Goal: Task Accomplishment & Management: Manage account settings

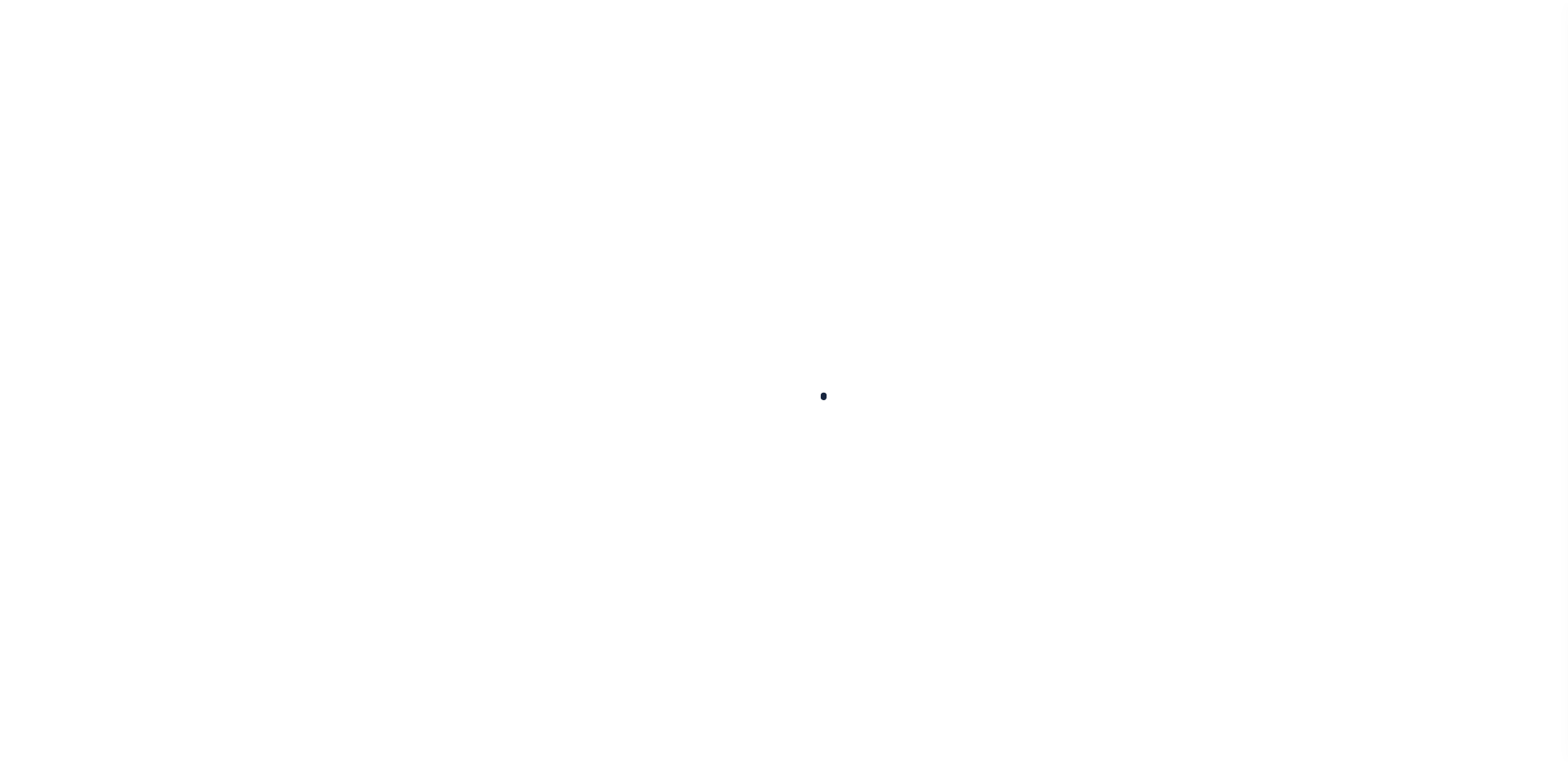
scroll to position [41, 0]
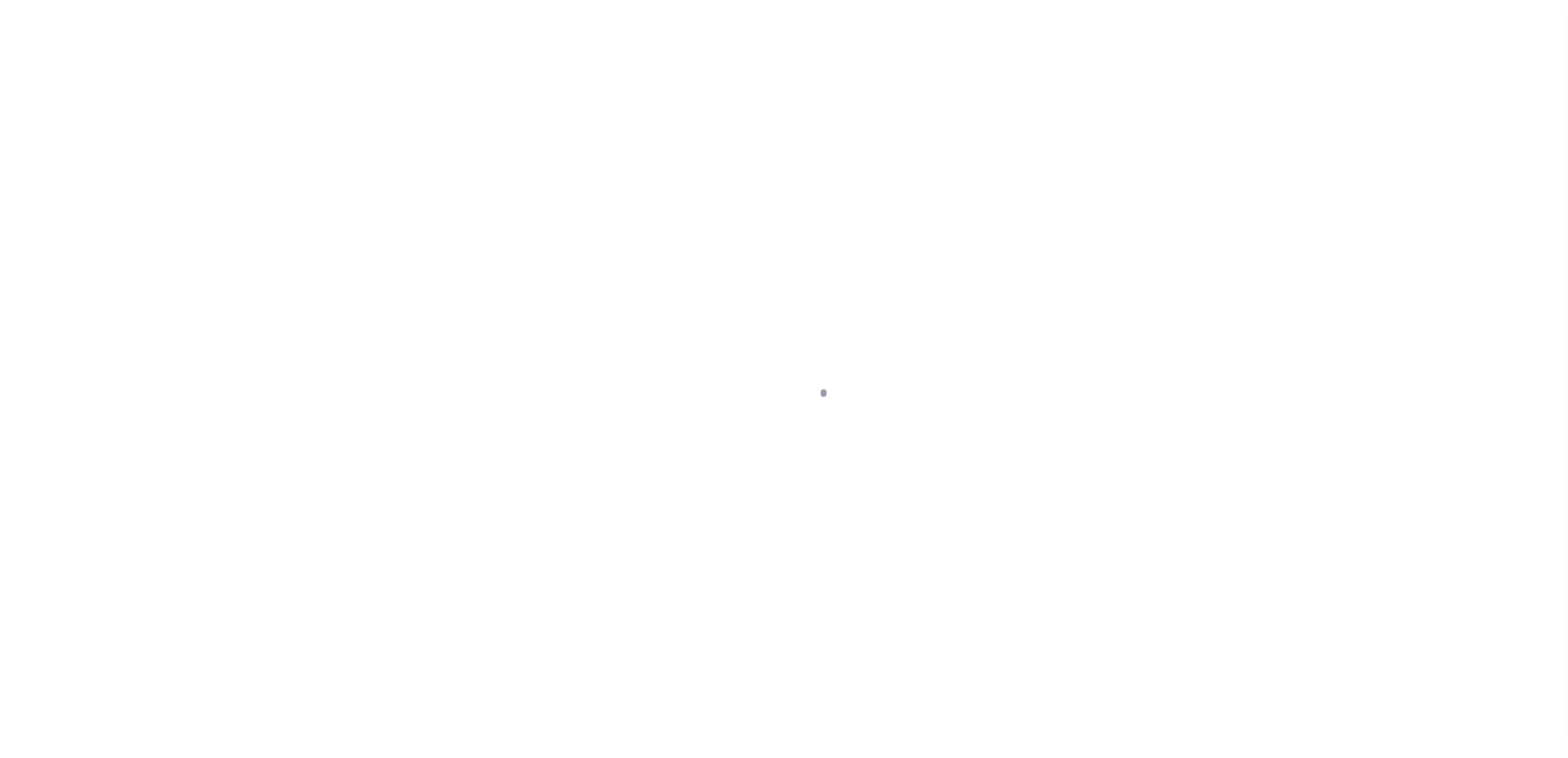
select select "200"
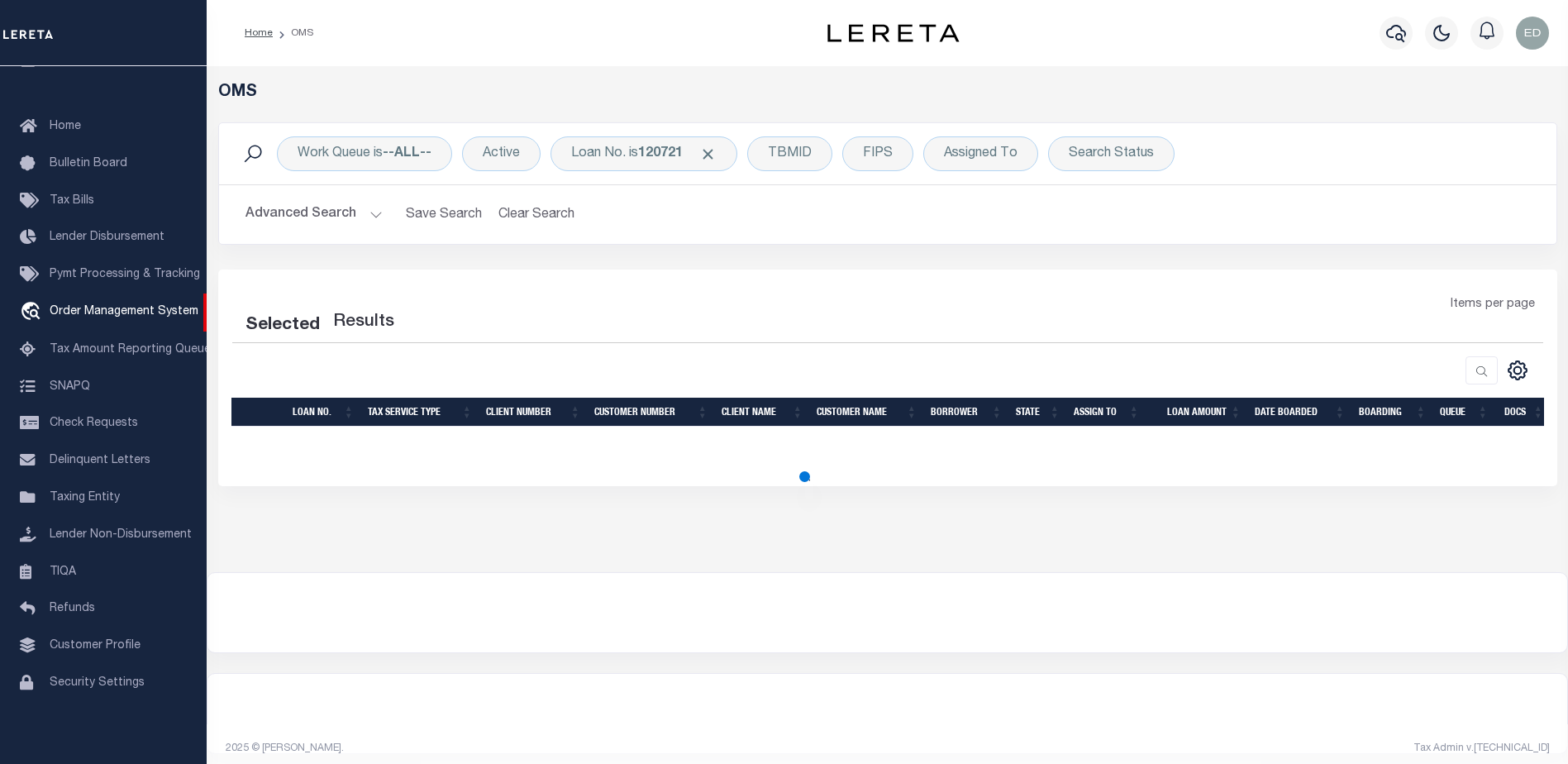
select select "200"
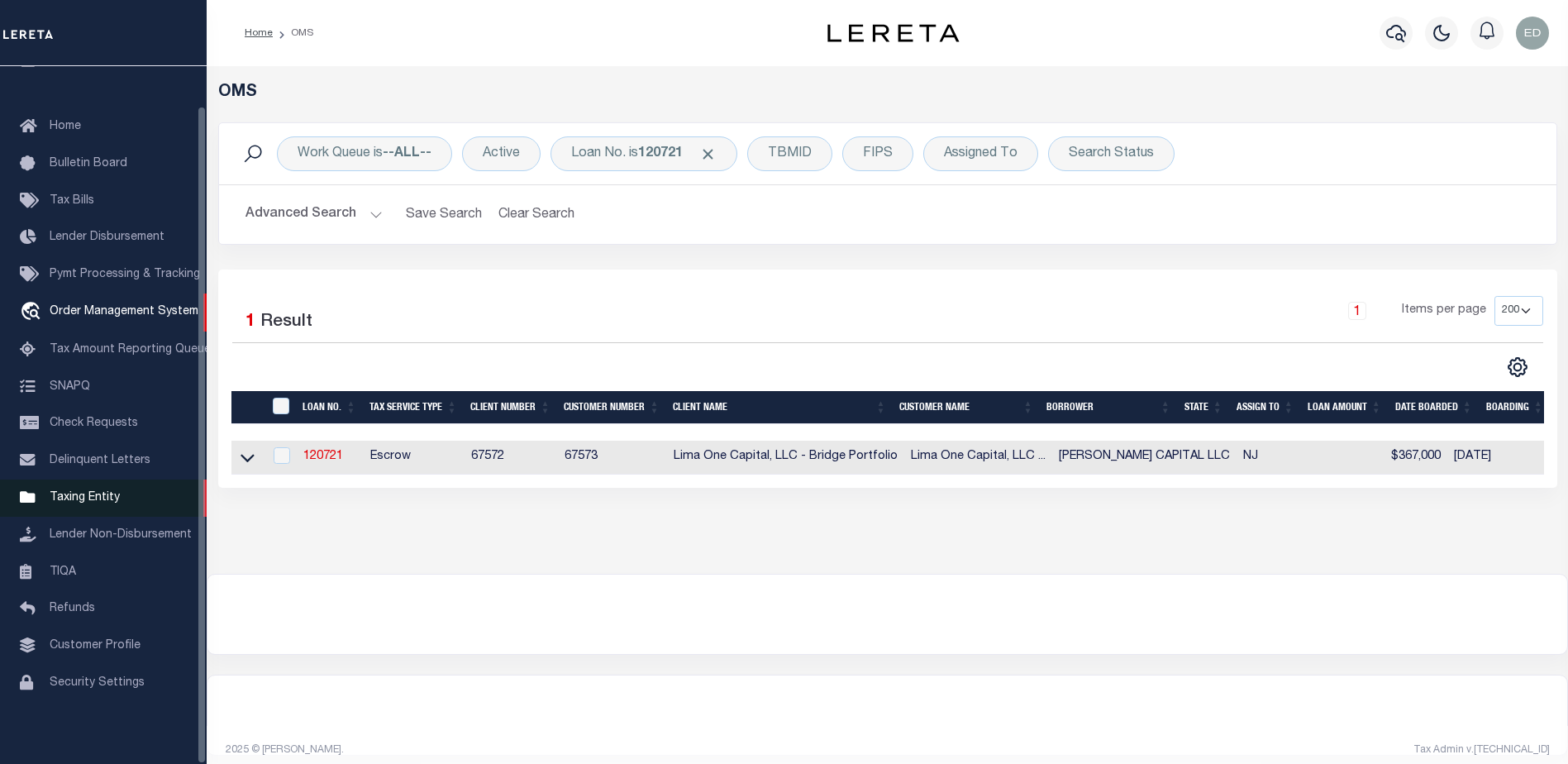
click at [85, 491] on span "Taxing Entity" at bounding box center [85, 497] width 70 height 12
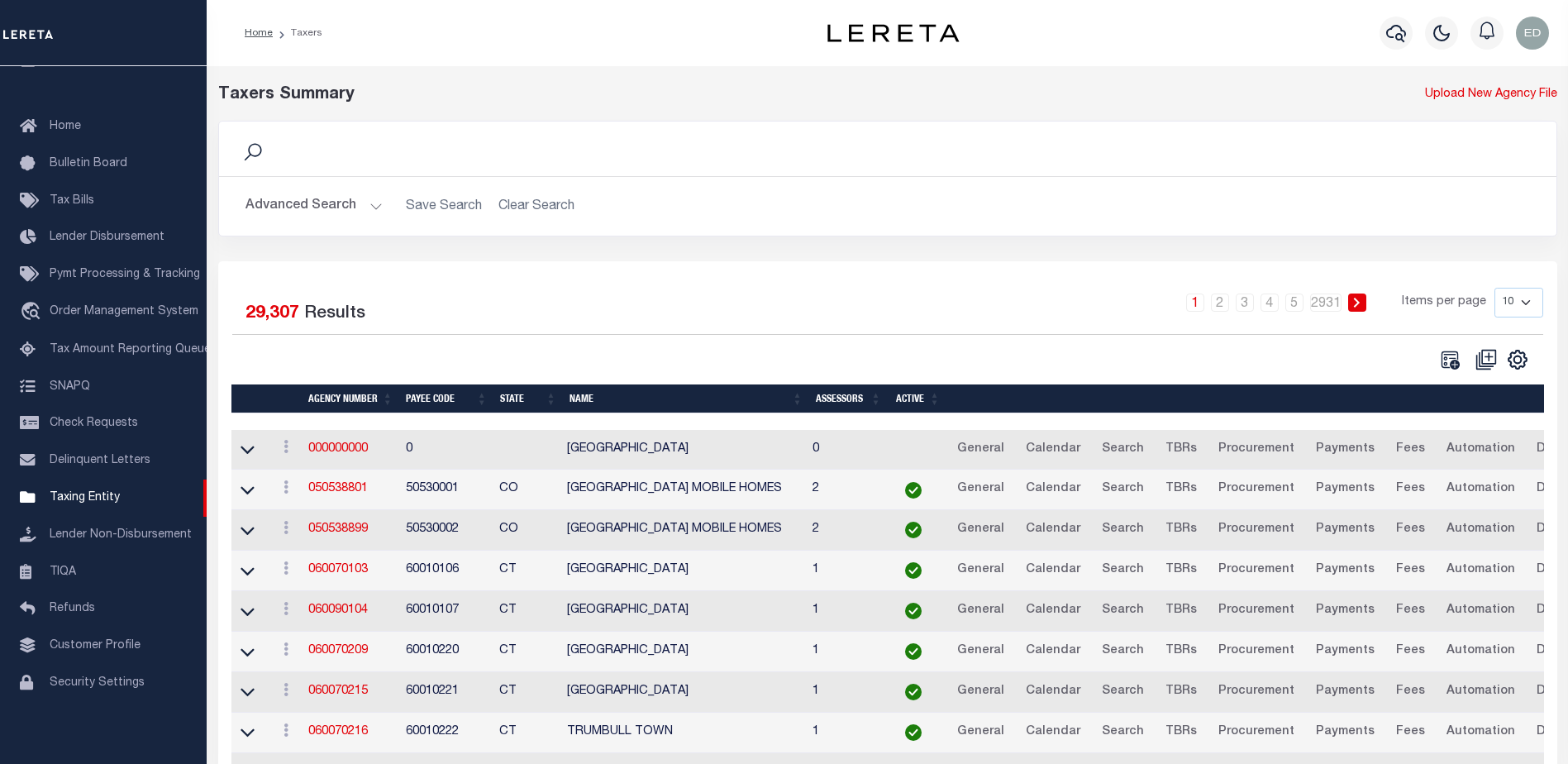
scroll to position [145, 0]
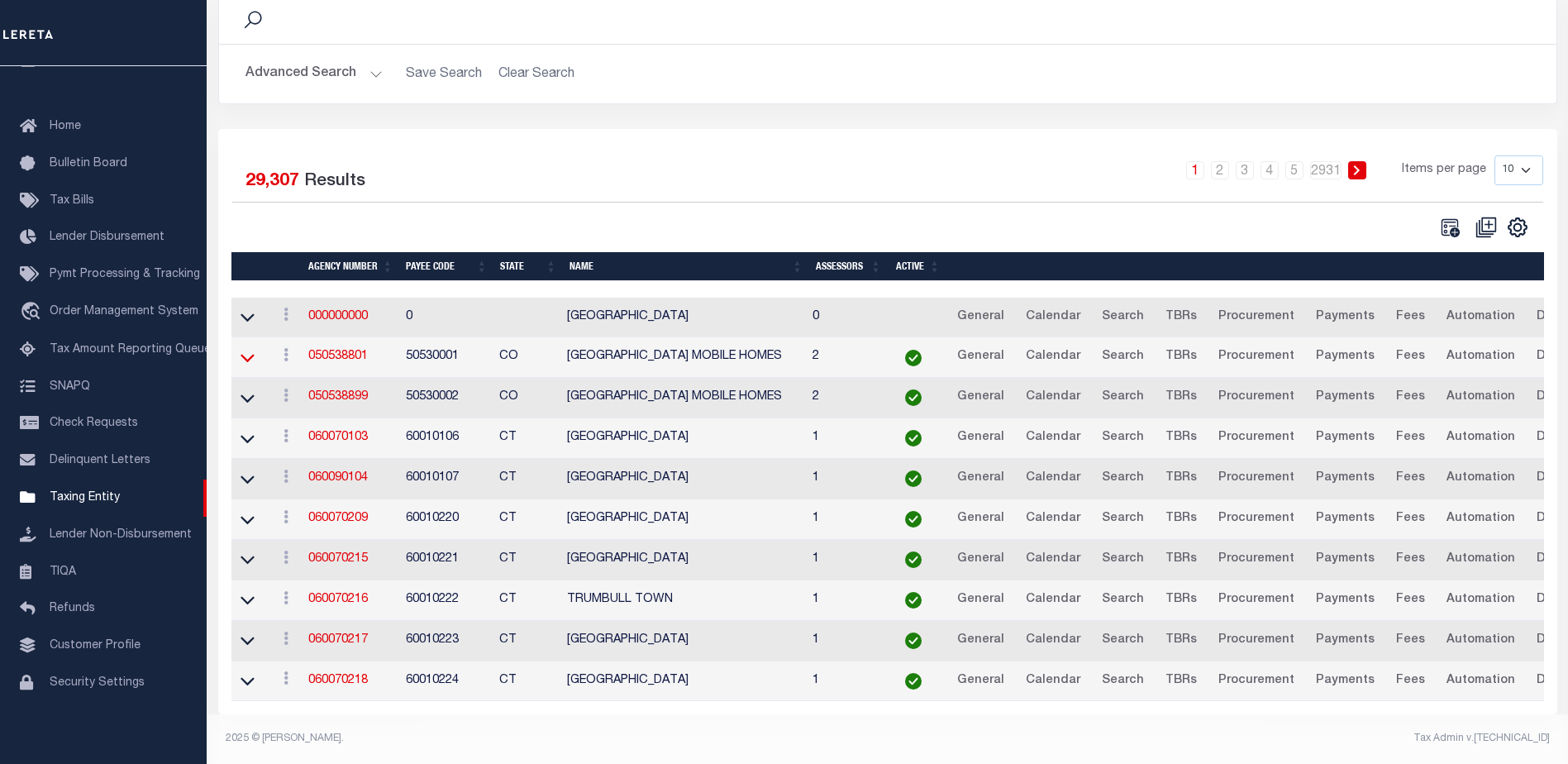
click at [251, 352] on icon at bounding box center [247, 357] width 14 height 17
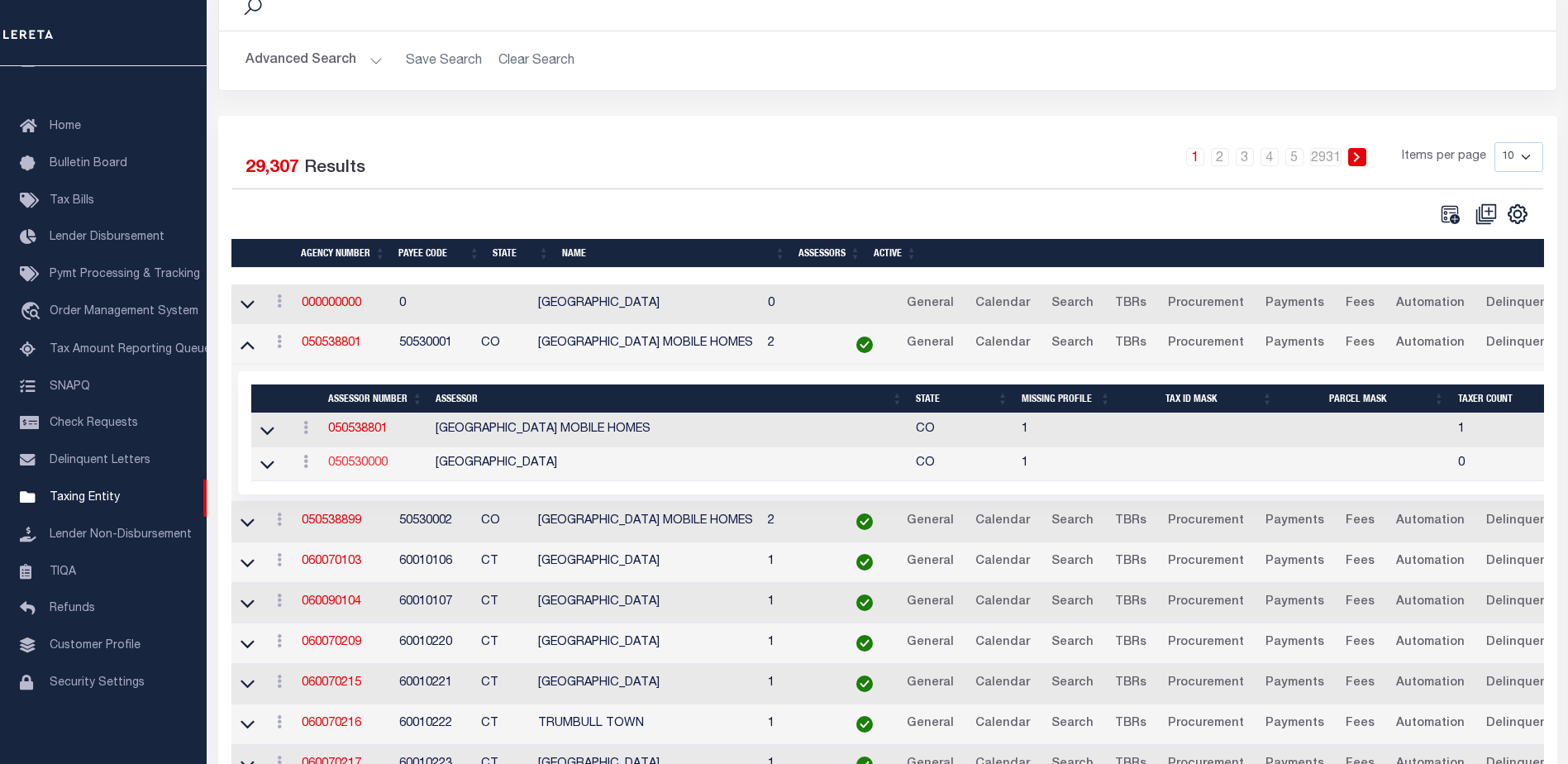
click at [372, 466] on link "050530000" at bounding box center [357, 463] width 60 height 12
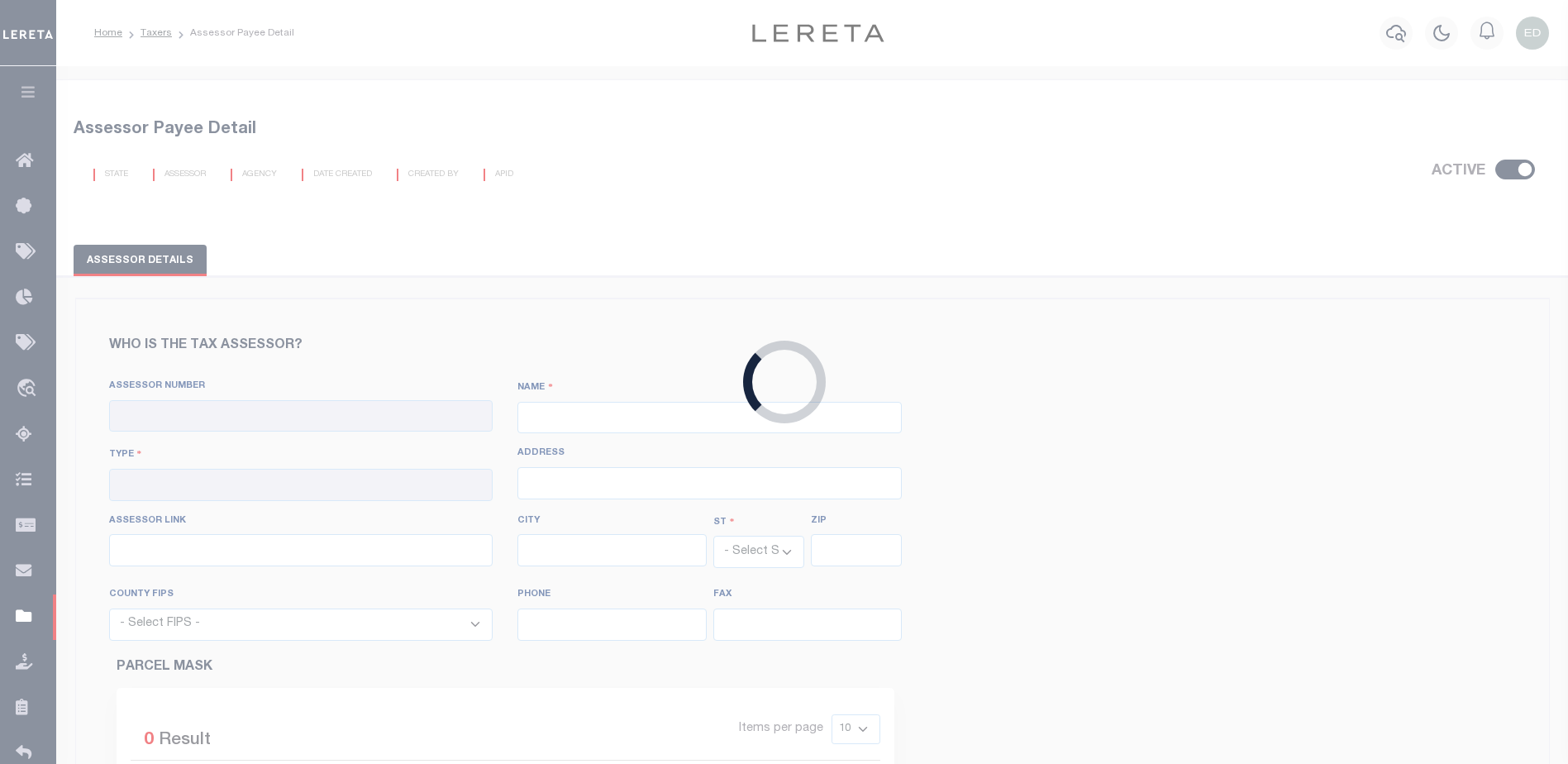
checkbox input "true"
type input "050530000"
type input "RIO GRANDE COUNTY"
type input "00 - County"
type input "925 6th Street, Room 103"
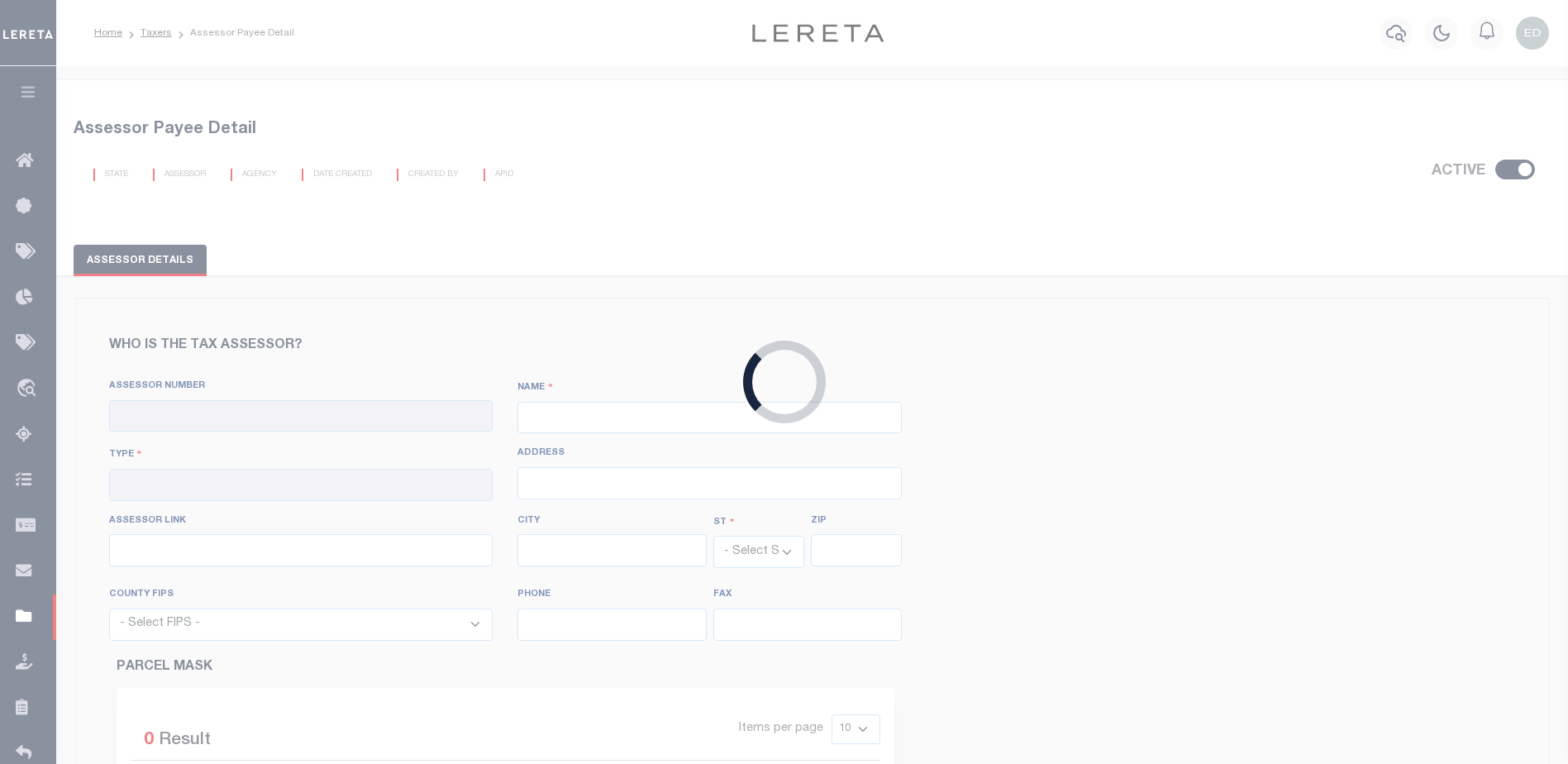
type input "http://www.co.pueblo.co.us/cgi-bin/webatrallbroker.wsc/ackatrrig.p"
type input "Del Norte"
select select "CO"
type input "81132"
select select "8105"
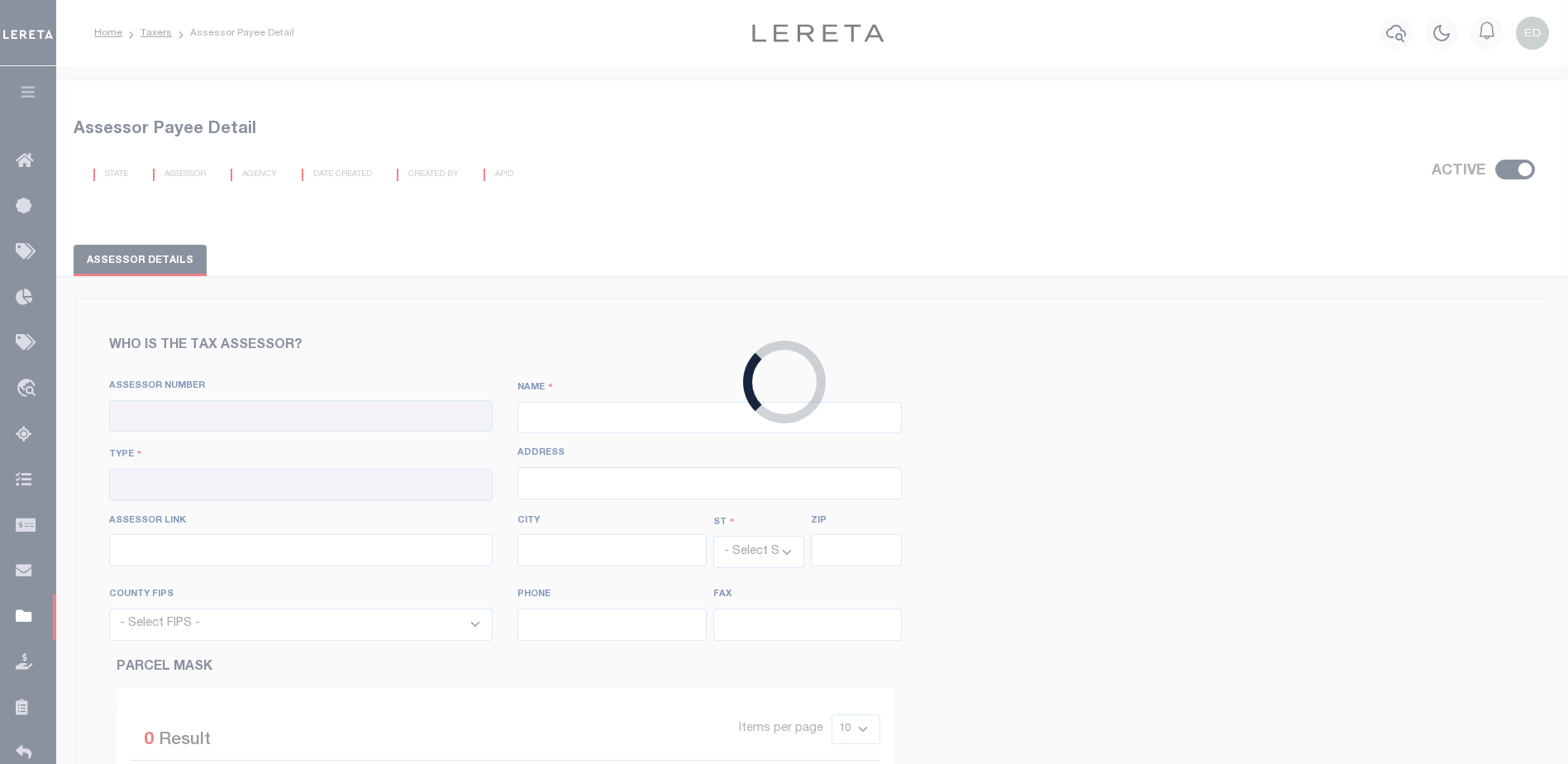
type input "719-657-2747"
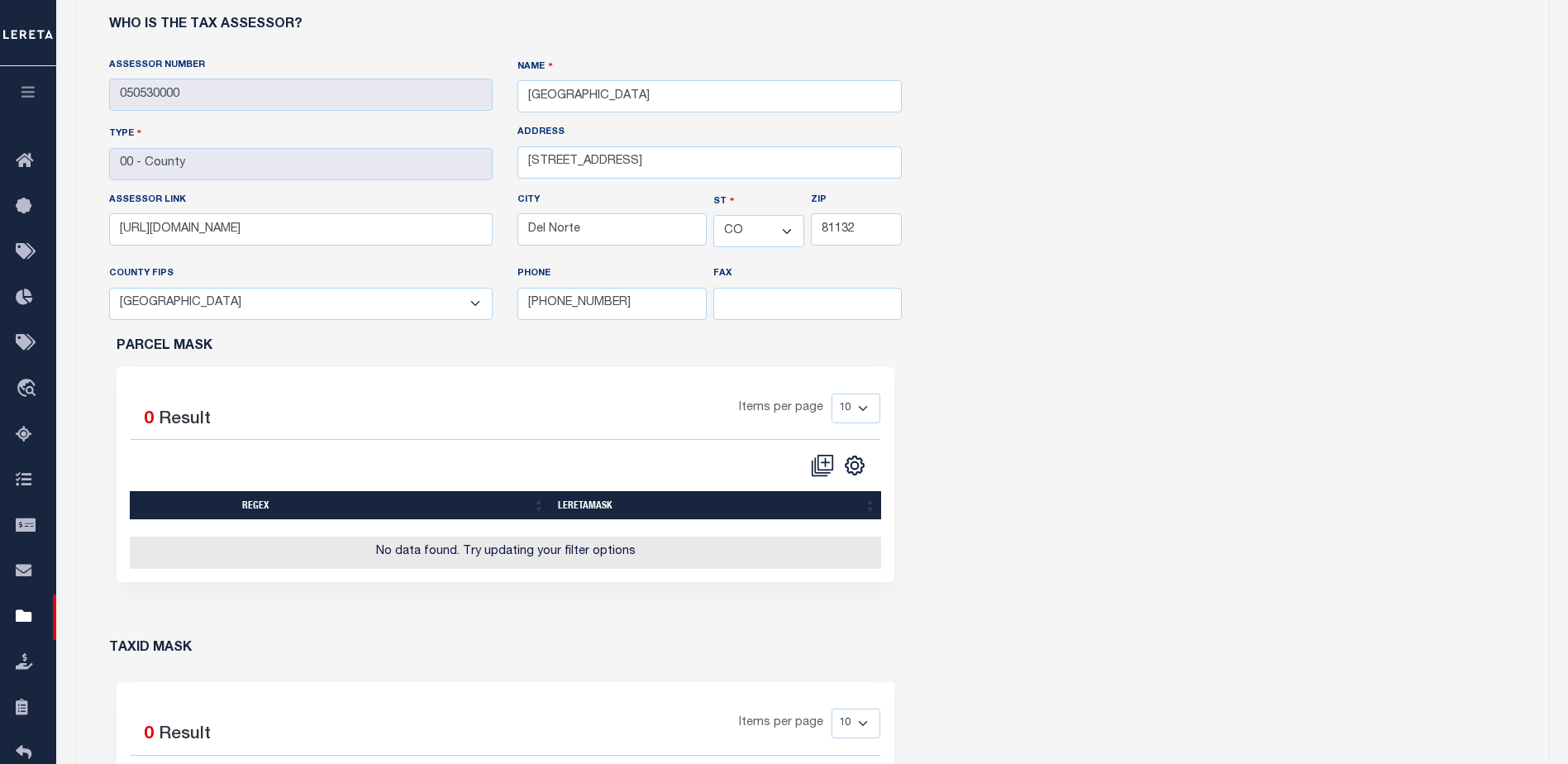
scroll to position [661, 0]
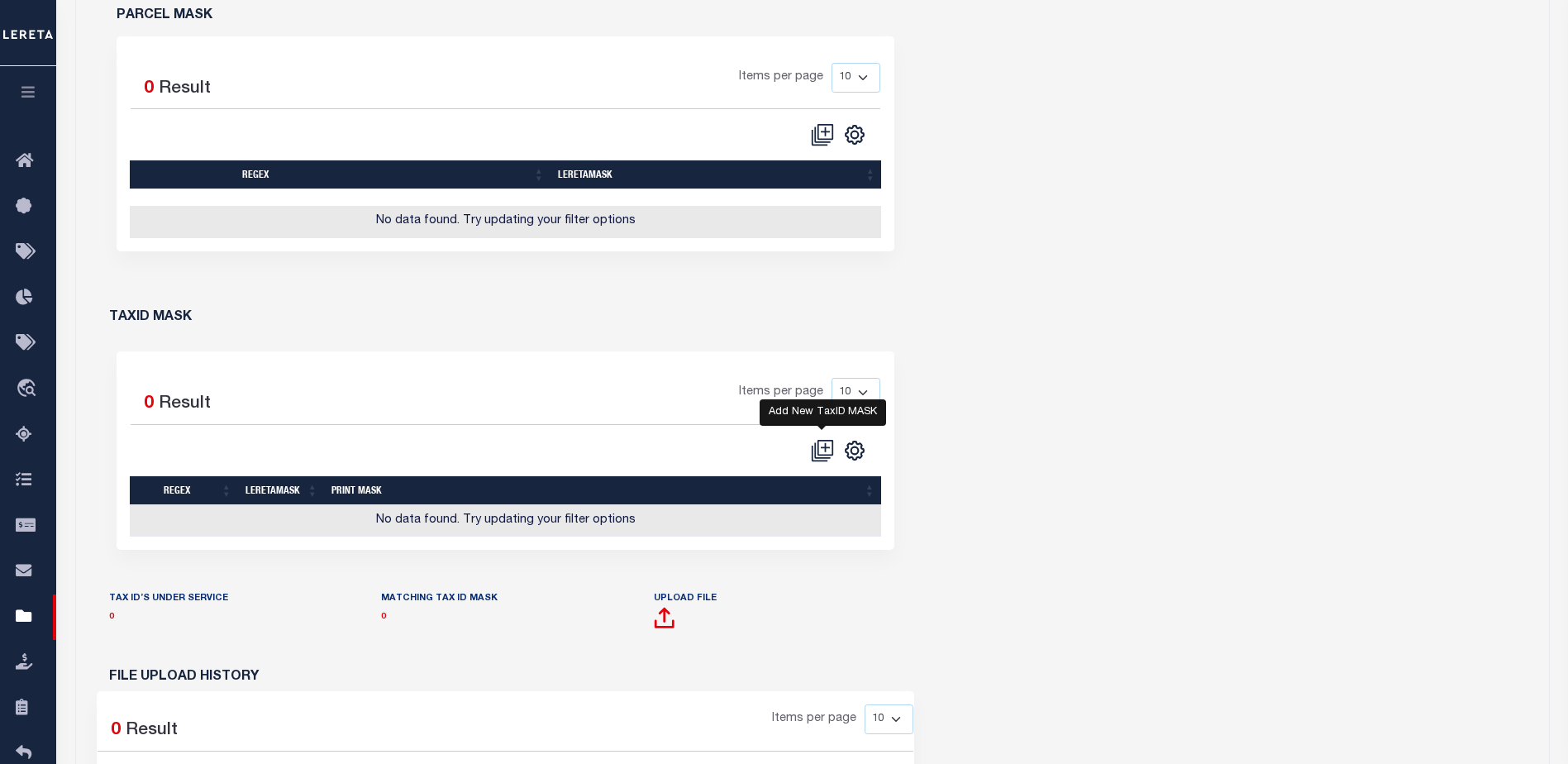
click at [823, 459] on icon "" at bounding box center [822, 450] width 23 height 23
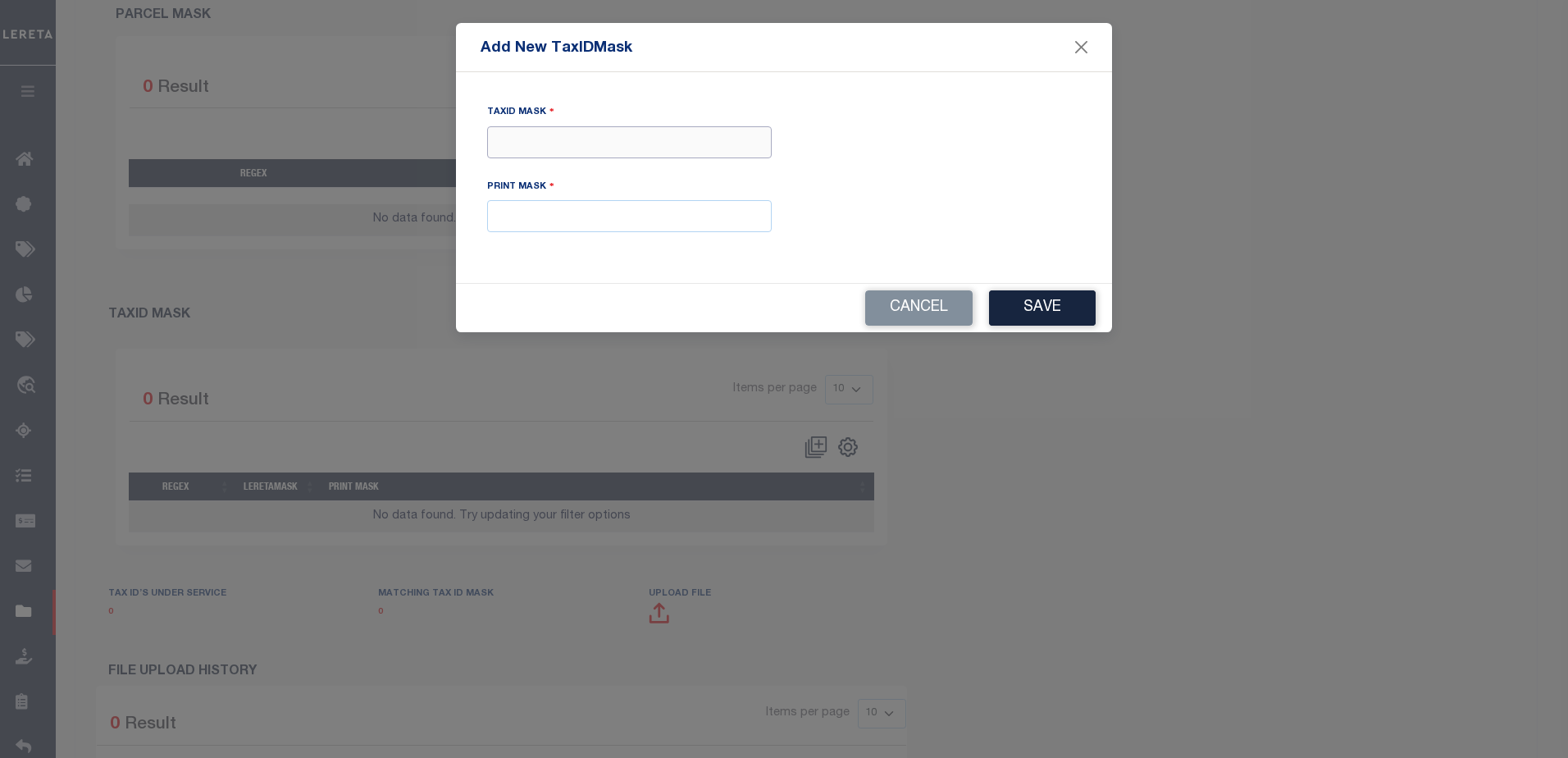
click at [558, 140] on input "Tax ID Mask" at bounding box center [630, 142] width 284 height 32
type input "$$$$$"
click at [552, 143] on input "$$$$$" at bounding box center [630, 142] width 284 height 32
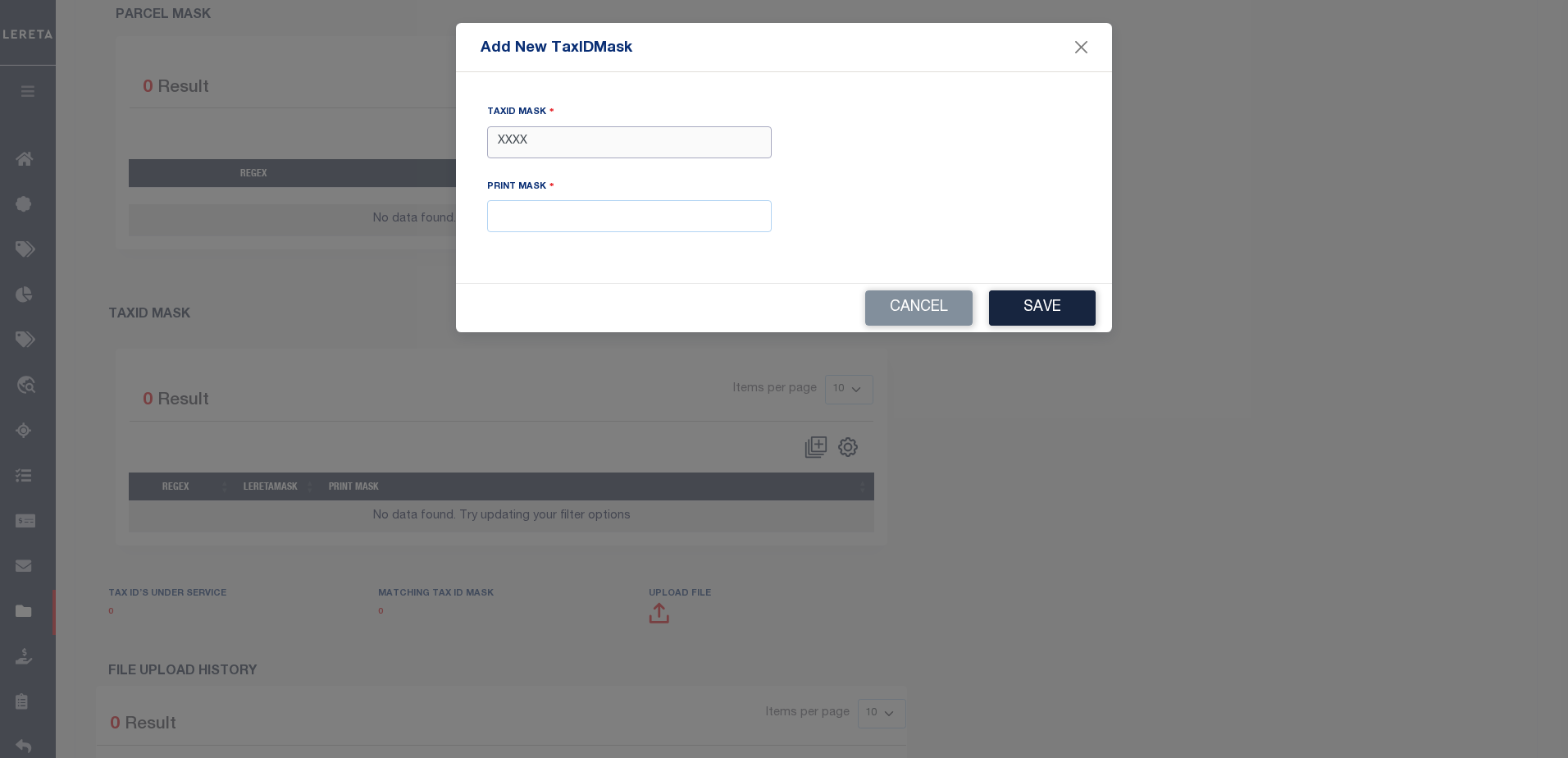
type input "XXXX"
click at [556, 216] on input "text" at bounding box center [630, 216] width 284 height 32
type input "XXXX"
click at [646, 149] on input "XXXX" at bounding box center [630, 142] width 284 height 32
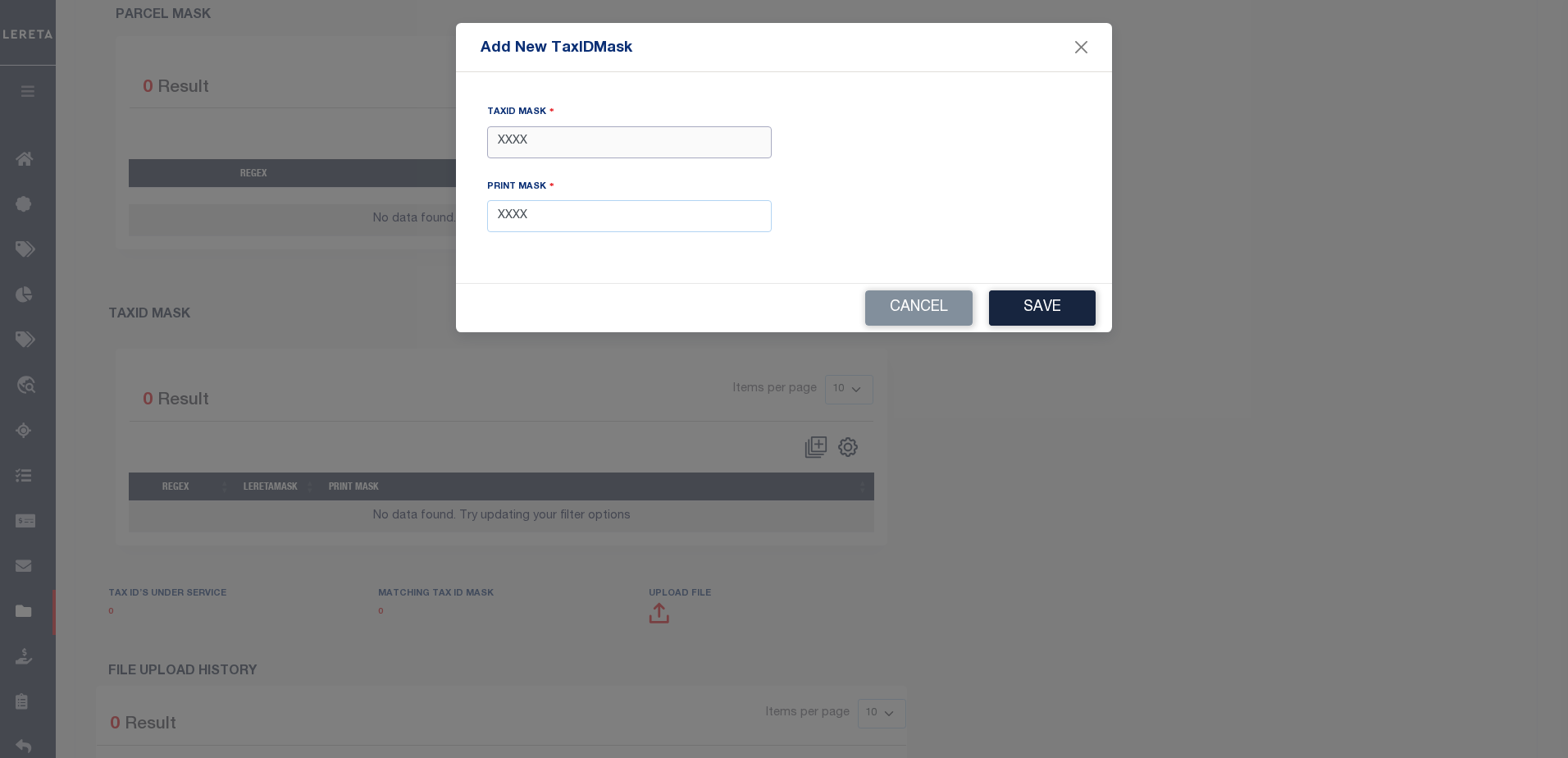
click at [646, 149] on input "XXXX" at bounding box center [630, 142] width 284 height 32
click at [578, 234] on div "TaxID Mask XXXX Print Mask XXXX" at bounding box center [629, 177] width 309 height 149
click at [589, 225] on input "XXXX" at bounding box center [630, 216] width 284 height 32
click at [1048, 300] on button "Save" at bounding box center [1041, 308] width 107 height 36
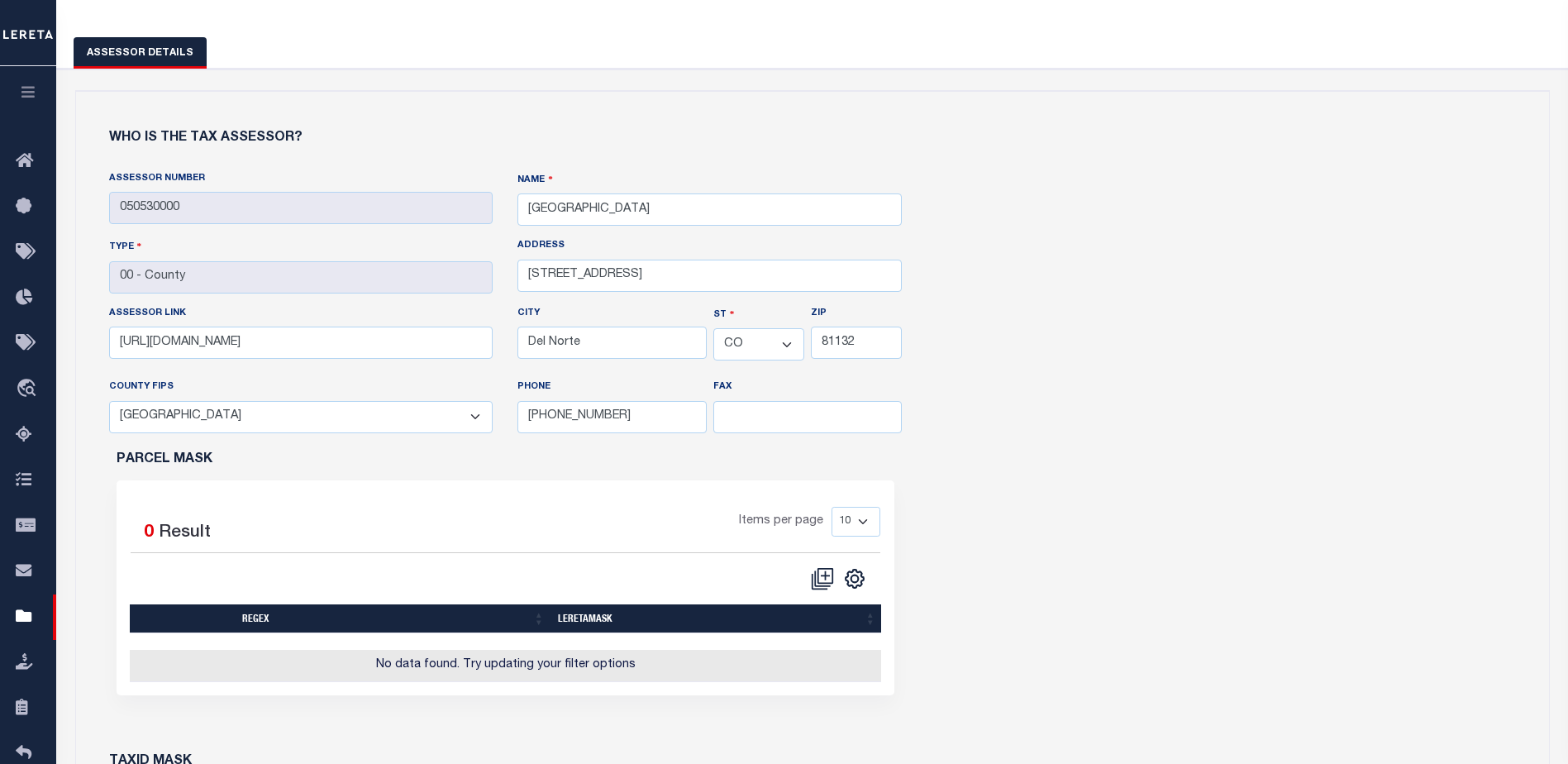
scroll to position [0, 0]
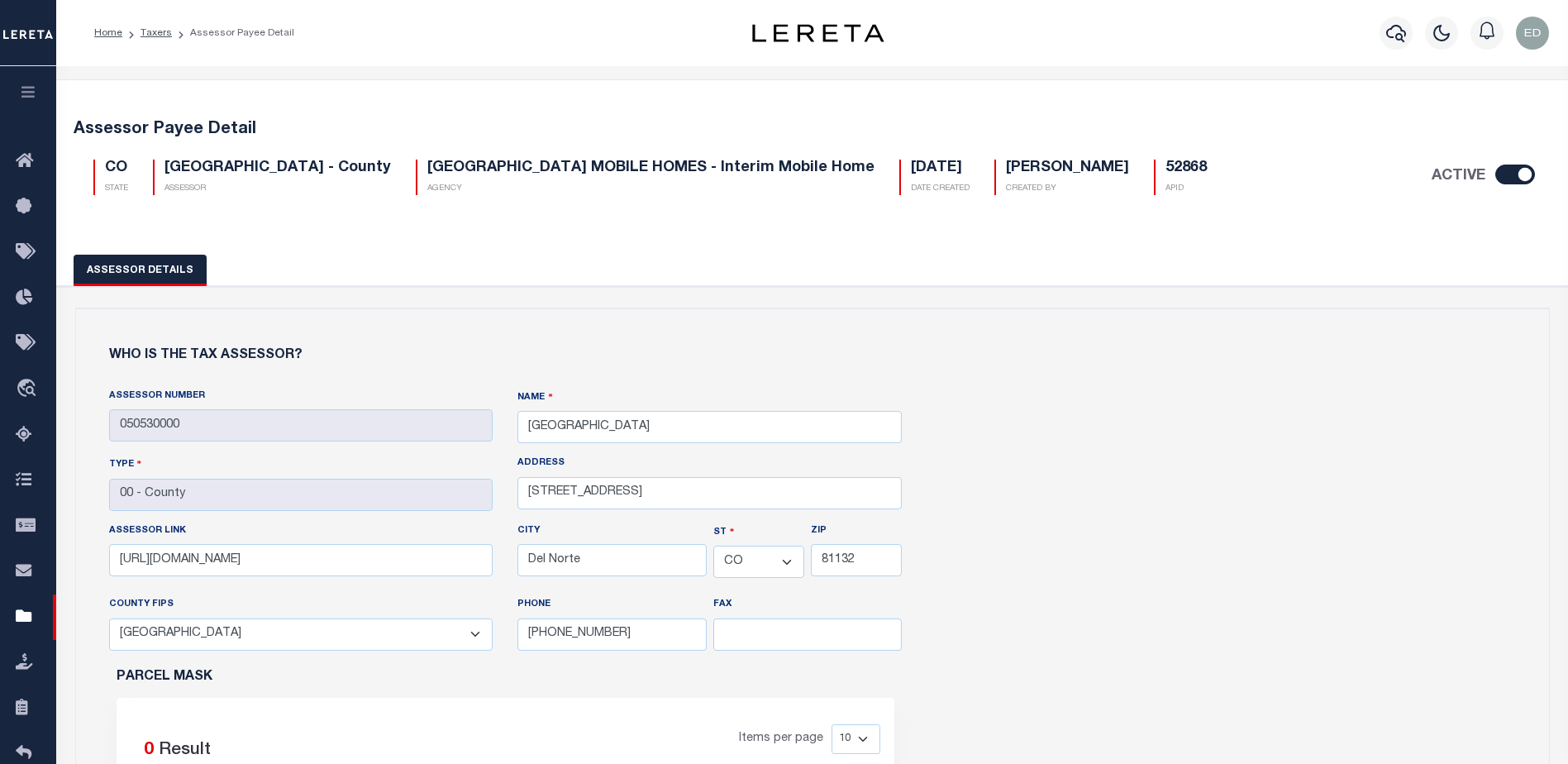
click at [159, 20] on ol "Home Taxers Assessor Payee Detail" at bounding box center [194, 33] width 227 height 35
click at [161, 26] on ol "Home Taxers Assessor Payee Detail" at bounding box center [194, 33] width 227 height 35
click at [161, 29] on link "Taxers" at bounding box center [156, 33] width 31 height 10
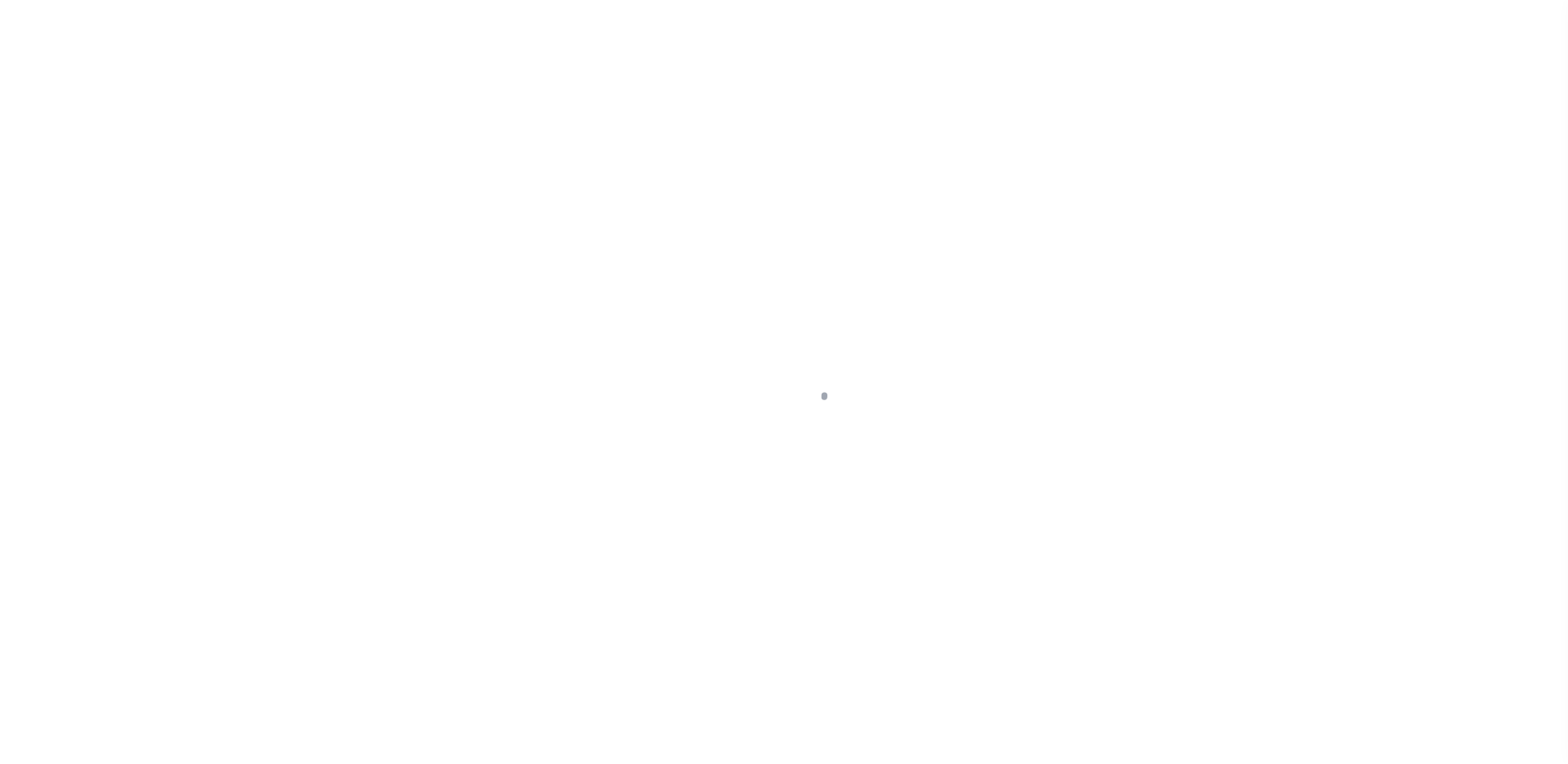
select select
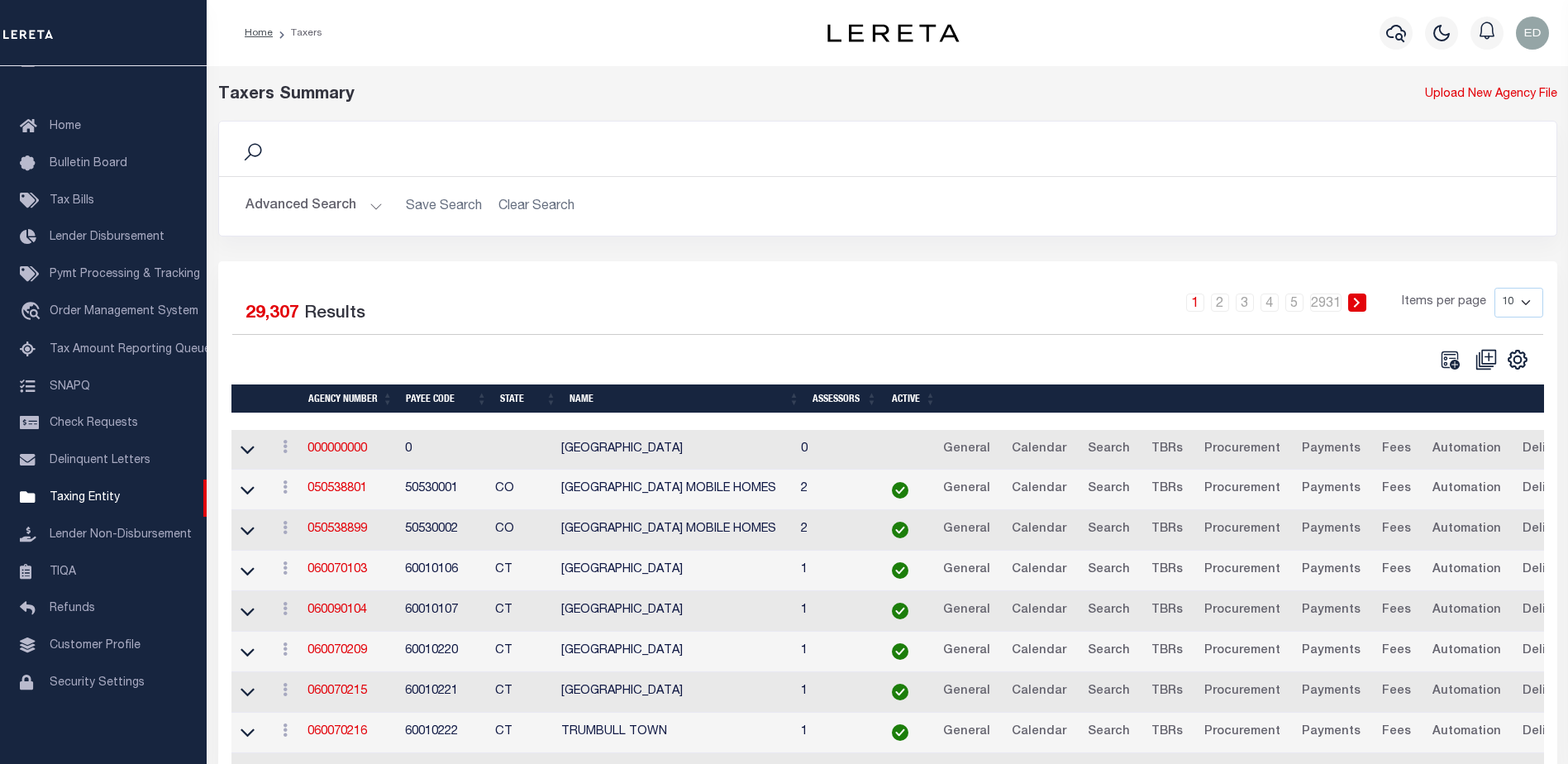
click at [370, 206] on button "Advanced Search" at bounding box center [313, 206] width 137 height 32
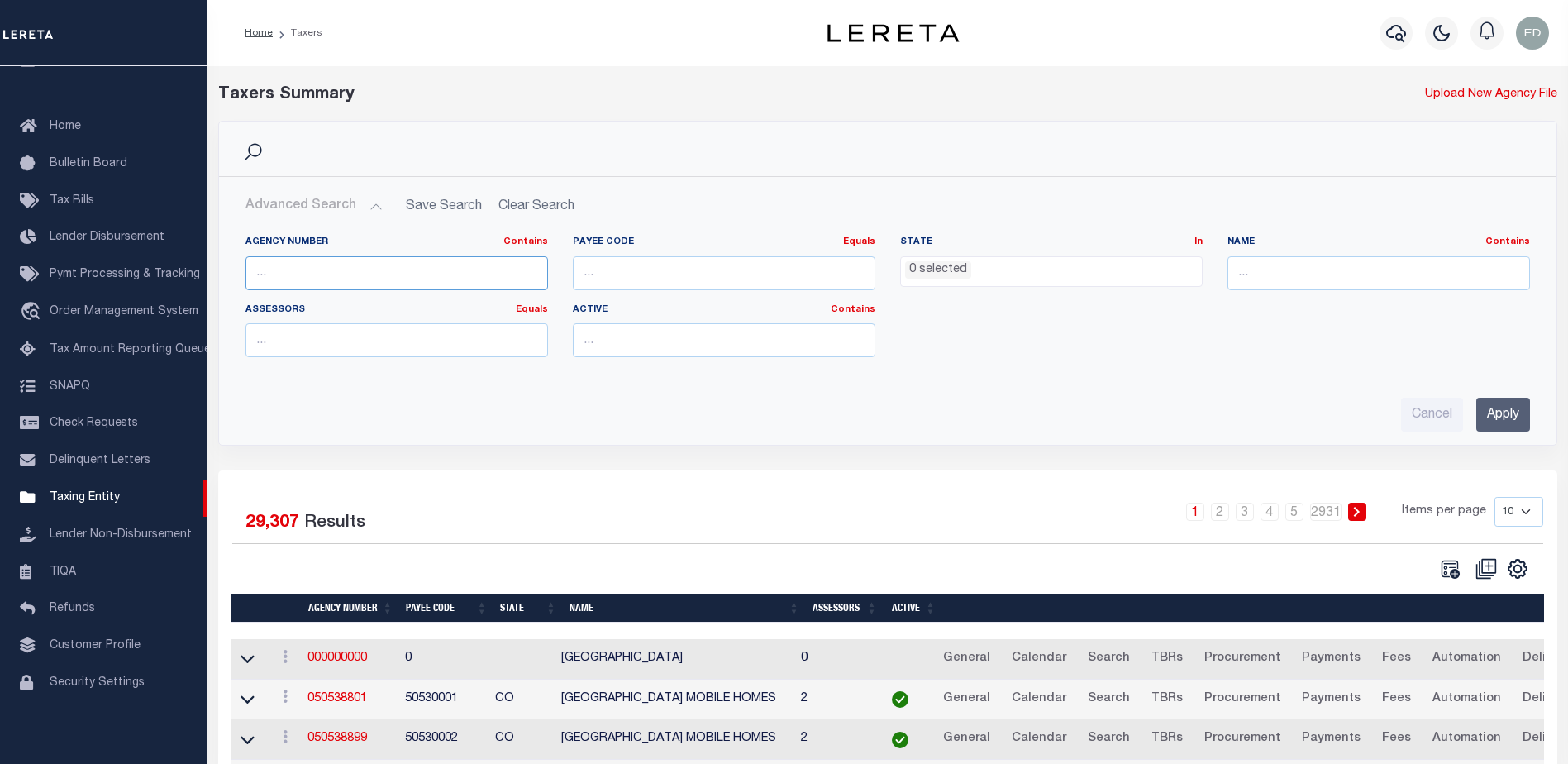
click at [377, 272] on input "text" at bounding box center [396, 273] width 302 height 34
click at [328, 269] on input "text" at bounding box center [396, 273] width 302 height 34
paste input "050198801"
type input "050198801"
click at [1502, 426] on input "Apply" at bounding box center [1503, 414] width 53 height 34
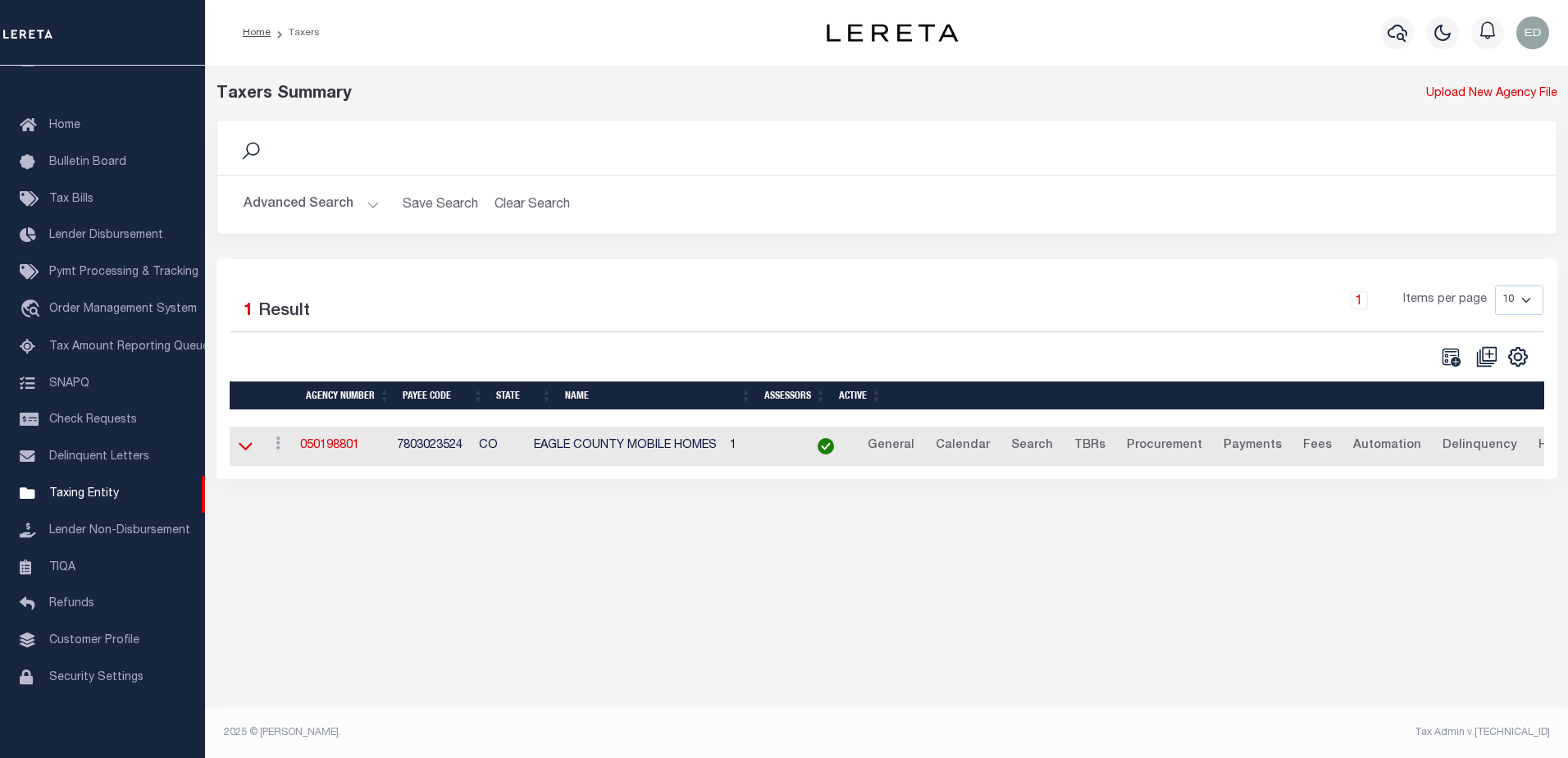
click at [249, 446] on icon at bounding box center [245, 446] width 14 height 17
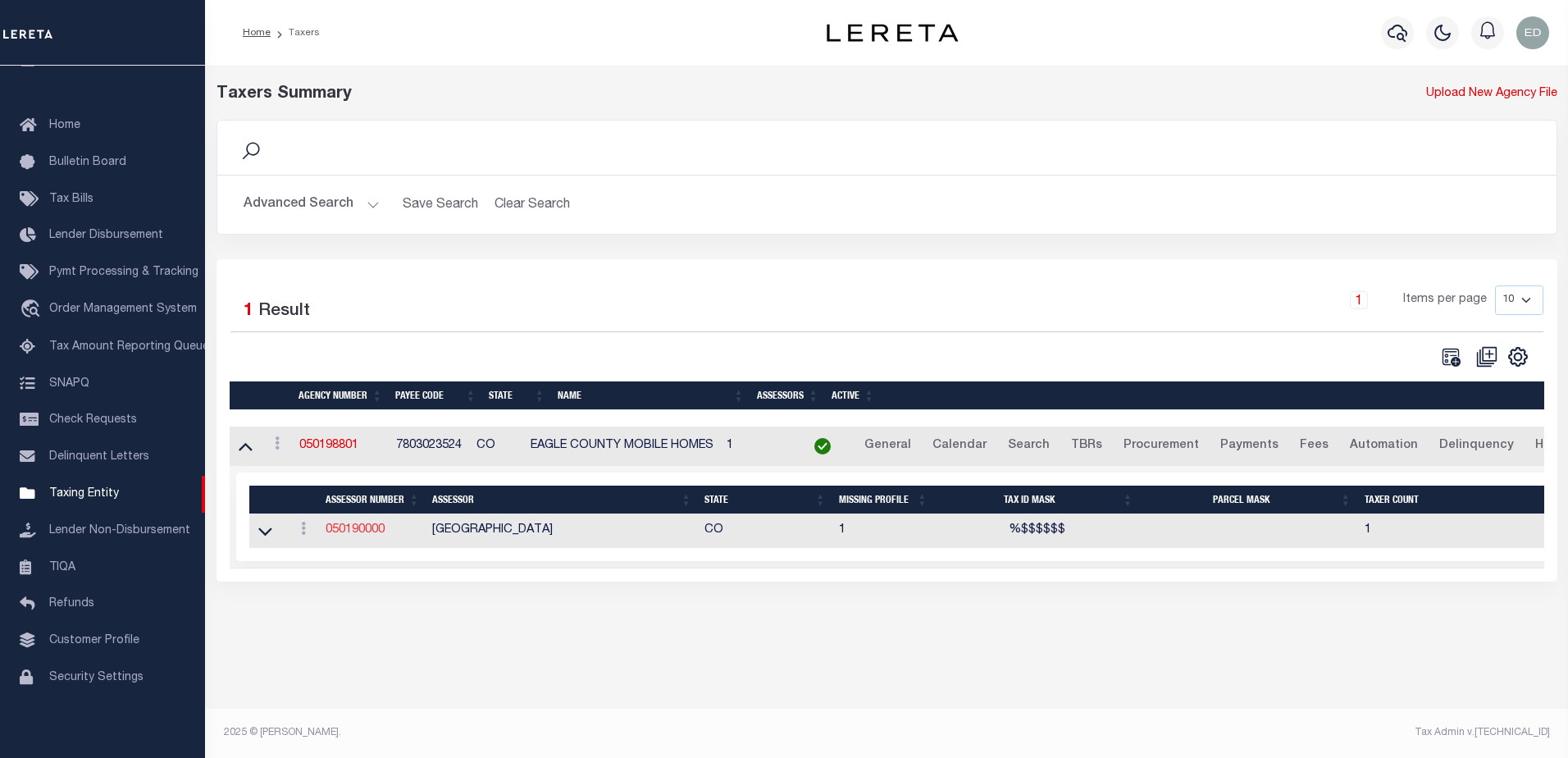
click at [380, 534] on link "050190000" at bounding box center [354, 529] width 59 height 12
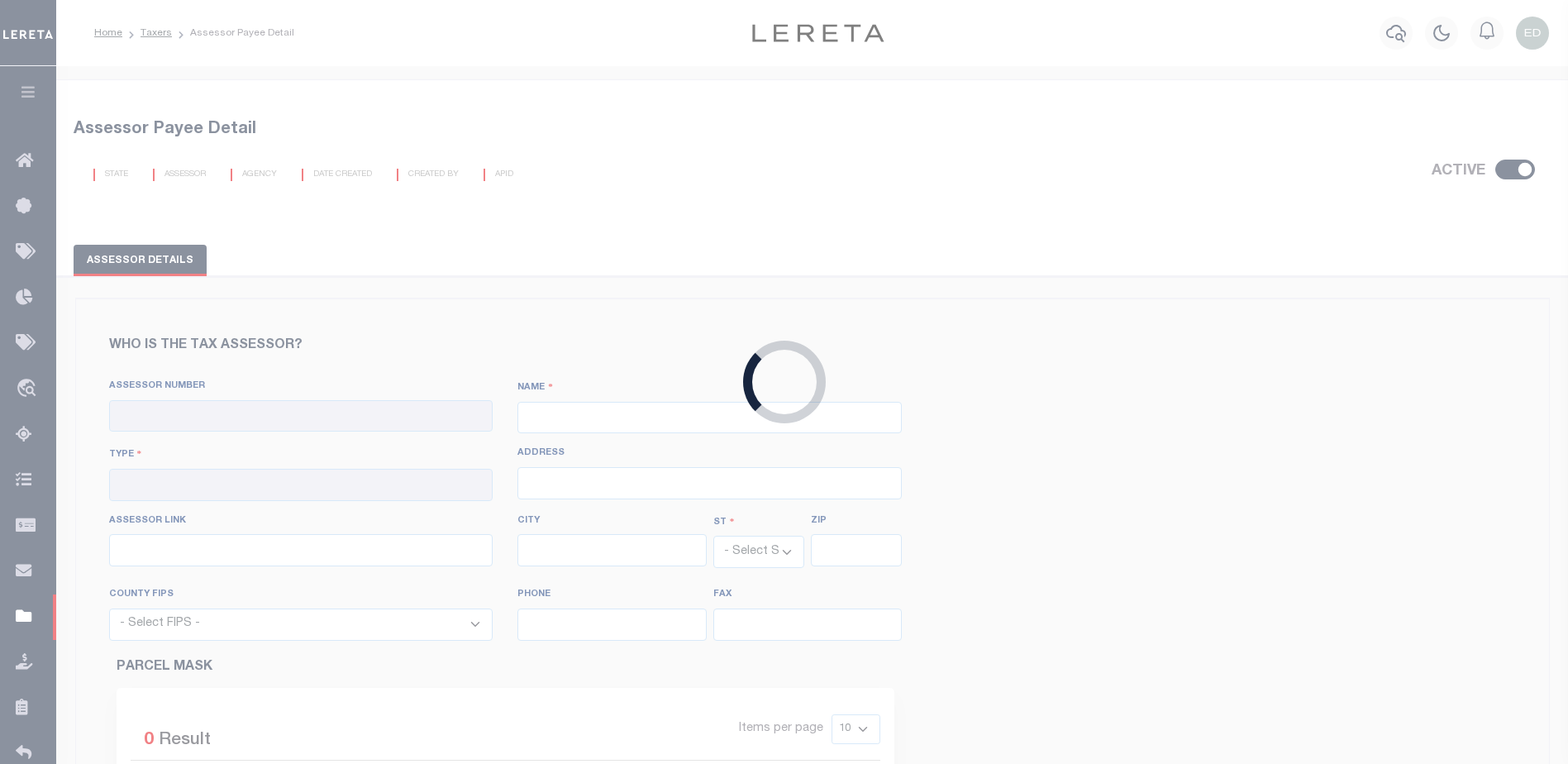
checkbox input "true"
type input "050190000"
type input "[GEOGRAPHIC_DATA]"
type input "00 - County"
type input "500 Broadway"
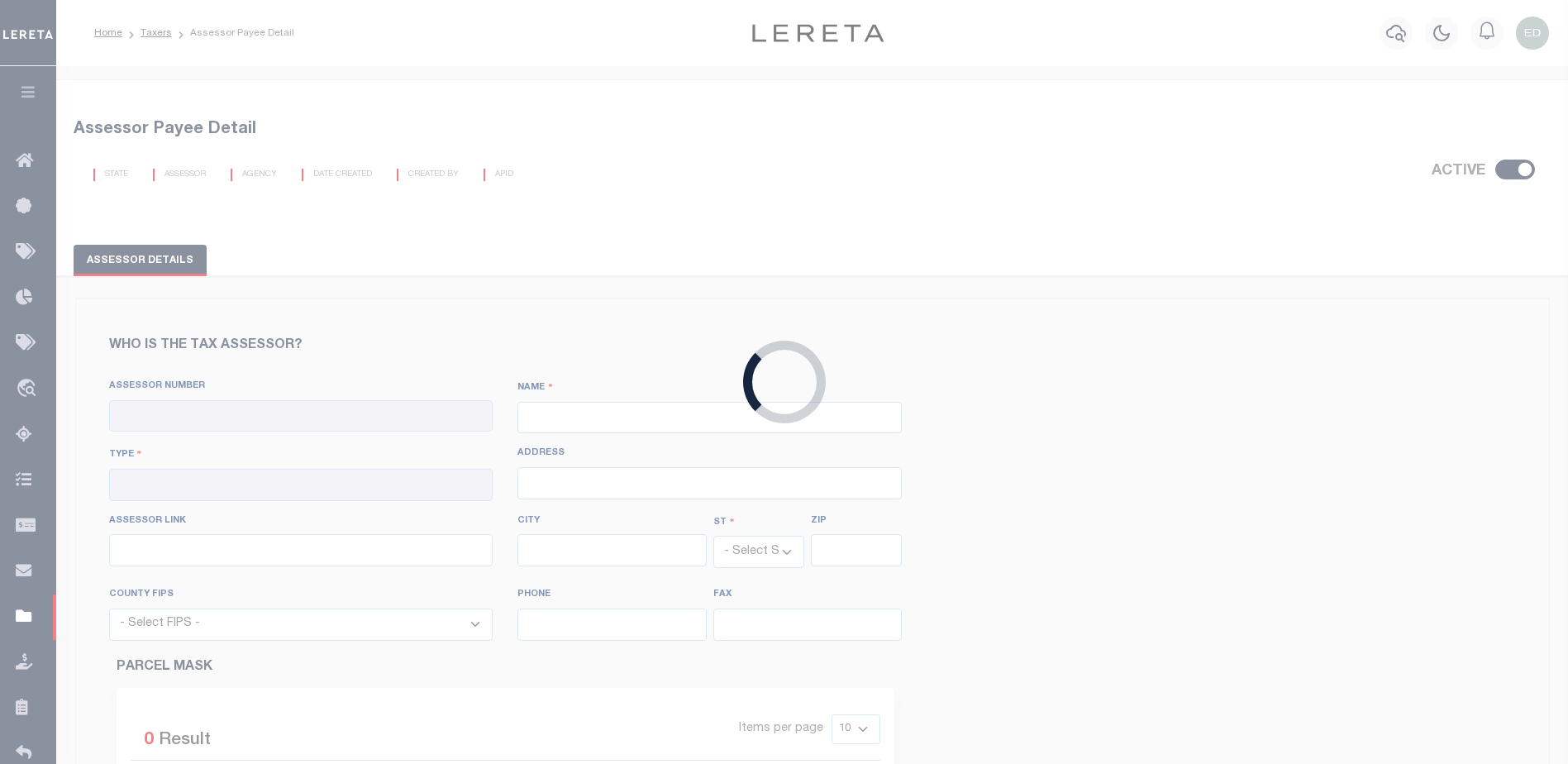
type input "[URL][DOMAIN_NAME]"
type input "Eagle"
select select "CO"
type input "81631"
select select "8037"
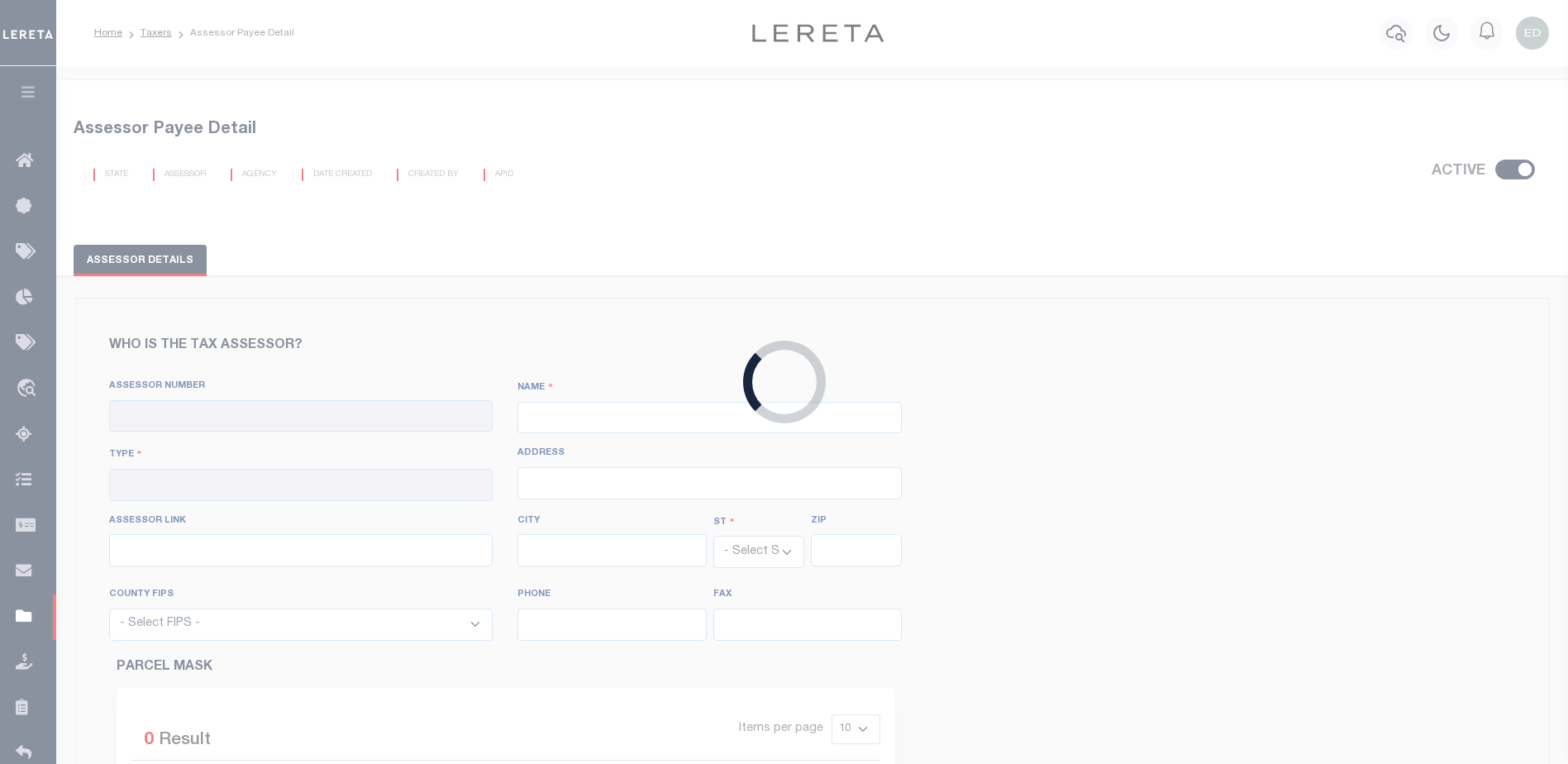
type input "[PHONE_NUMBER]"
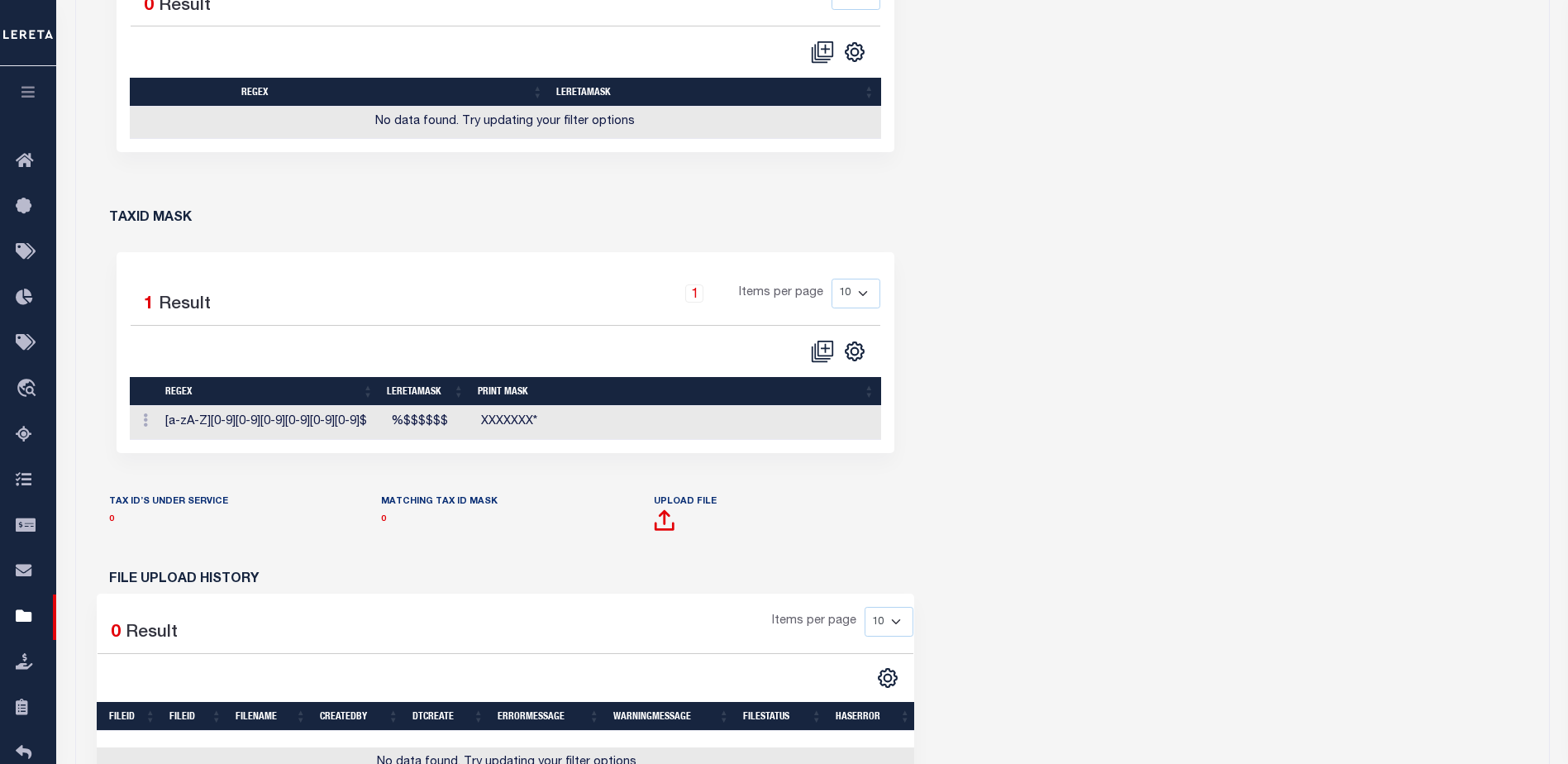
scroll to position [826, 0]
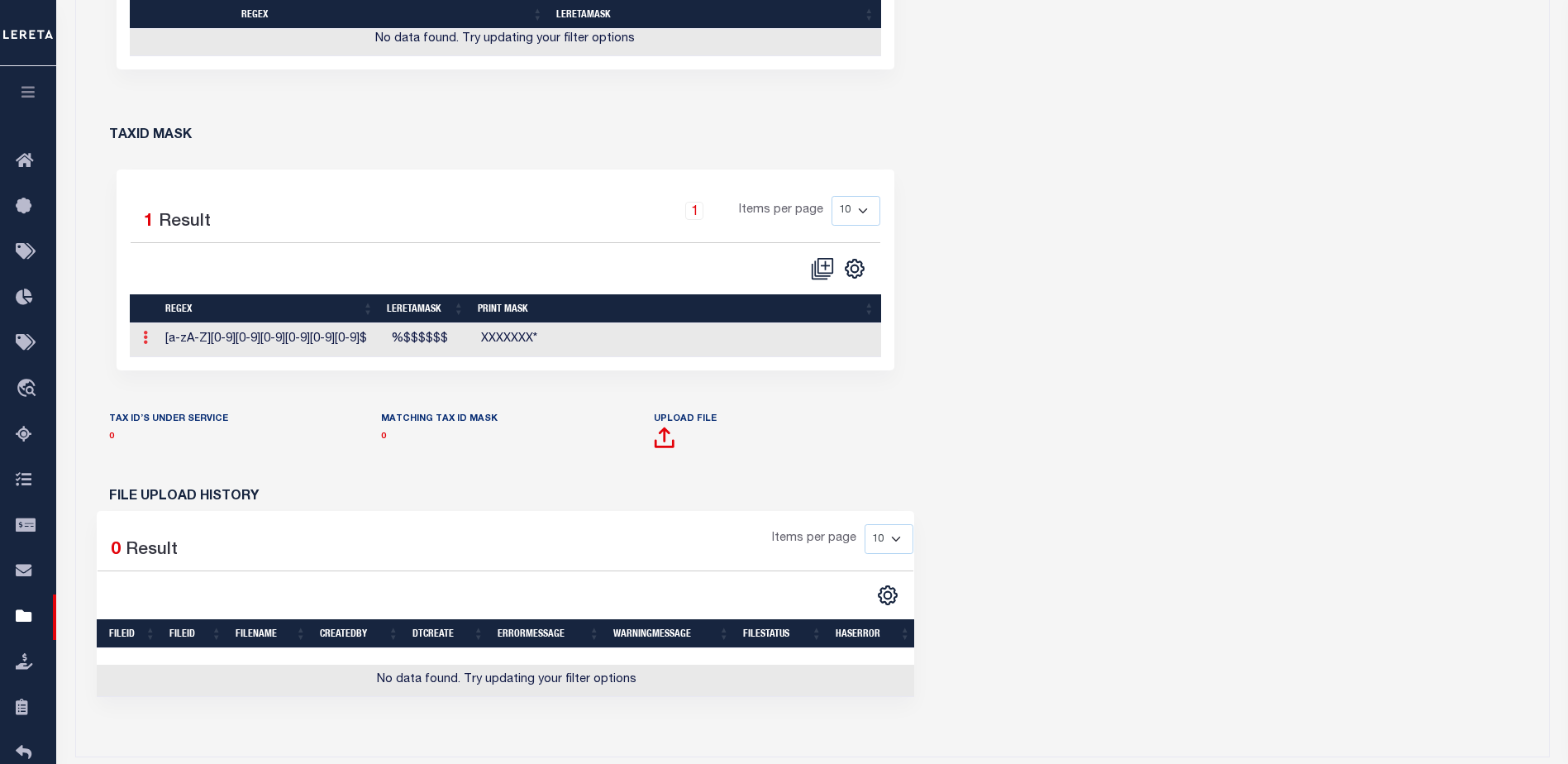
click at [147, 336] on icon at bounding box center [145, 337] width 5 height 13
click at [821, 268] on icon "" at bounding box center [822, 268] width 23 height 23
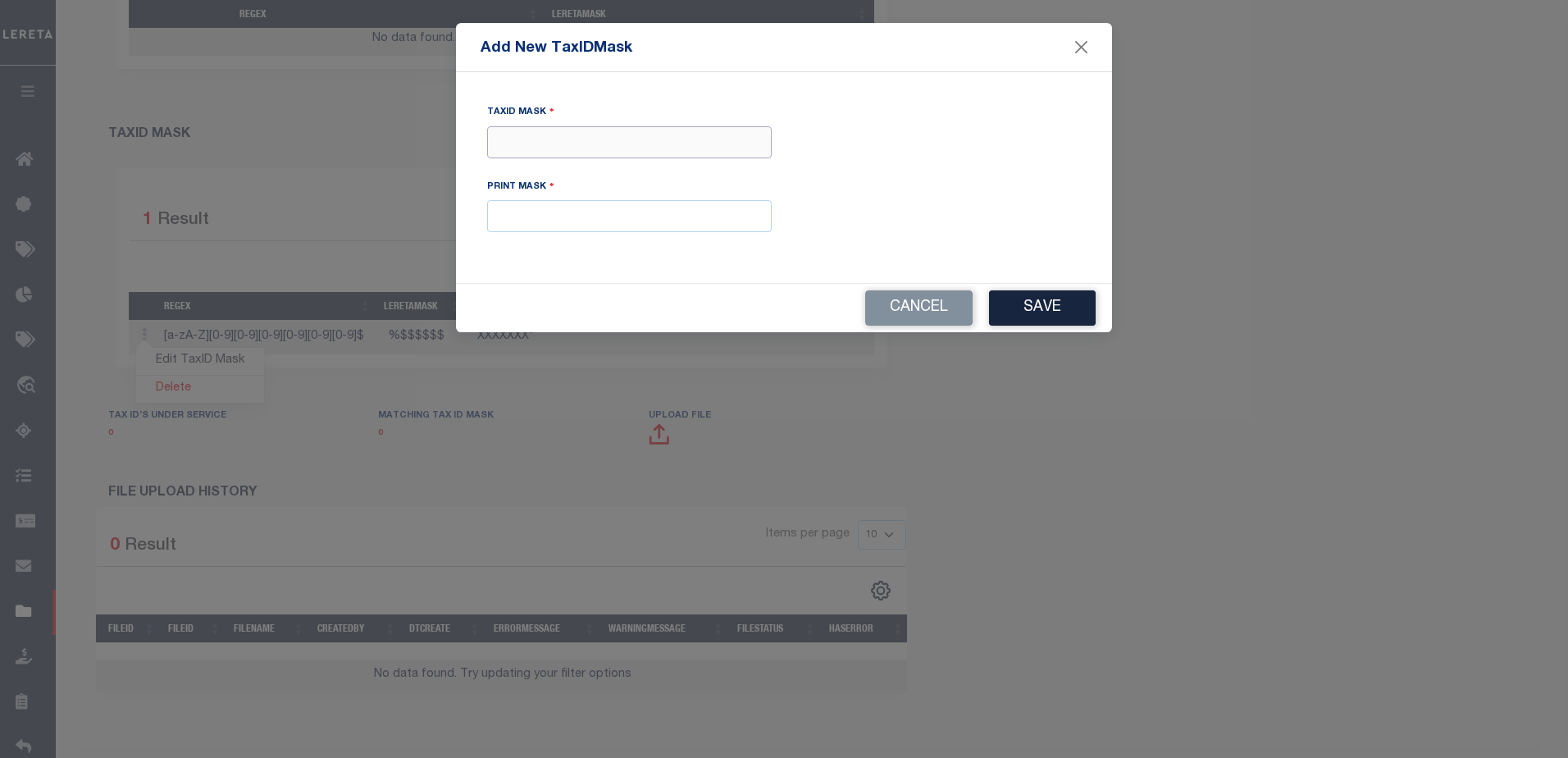
drag, startPoint x: 565, startPoint y: 145, endPoint x: 573, endPoint y: 144, distance: 8.1
click at [570, 144] on input "Tax ID Mask" at bounding box center [630, 142] width 284 height 32
type input "XXXX"
click at [562, 153] on input "XXXX" at bounding box center [630, 142] width 284 height 32
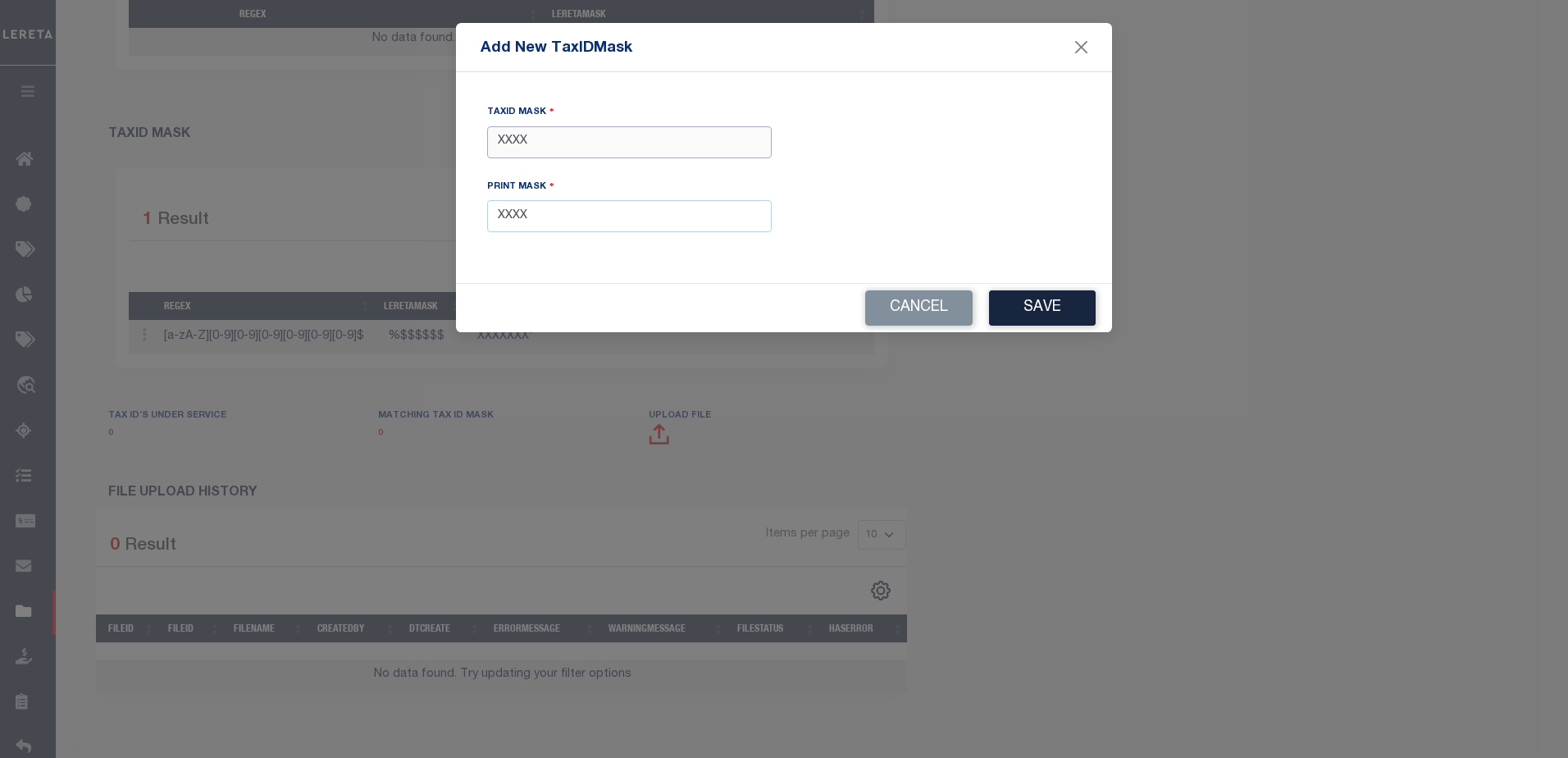
click at [562, 153] on input "XXXX" at bounding box center [630, 142] width 284 height 32
click at [566, 213] on input "XXXX" at bounding box center [630, 216] width 284 height 32
click at [573, 216] on input "XXXX" at bounding box center [630, 216] width 284 height 32
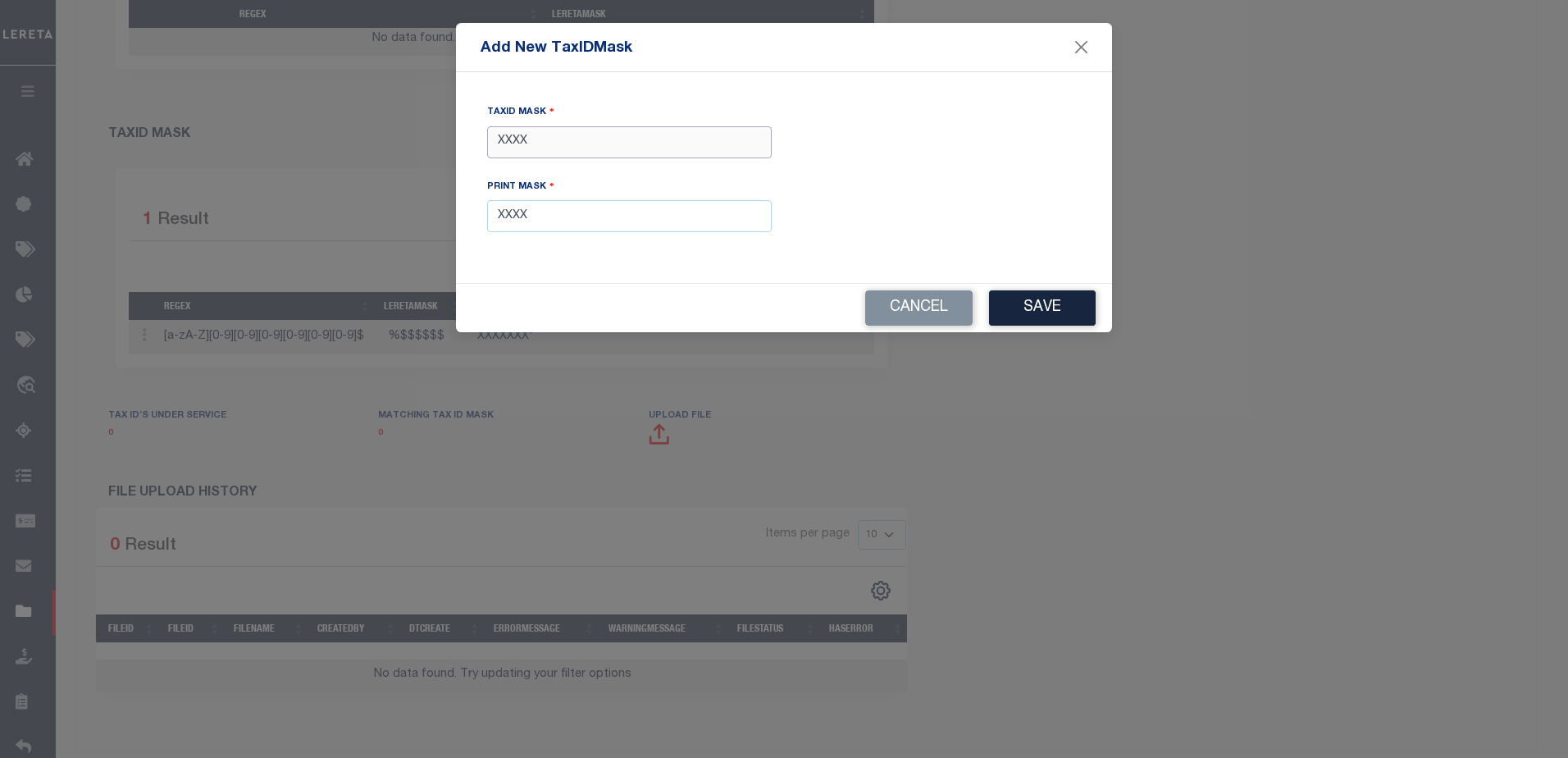
click at [595, 143] on input "XXXX" at bounding box center [630, 142] width 284 height 32
click at [597, 143] on input "XXXX" at bounding box center [630, 142] width 284 height 32
click at [594, 143] on input "XXXX" at bounding box center [630, 142] width 284 height 32
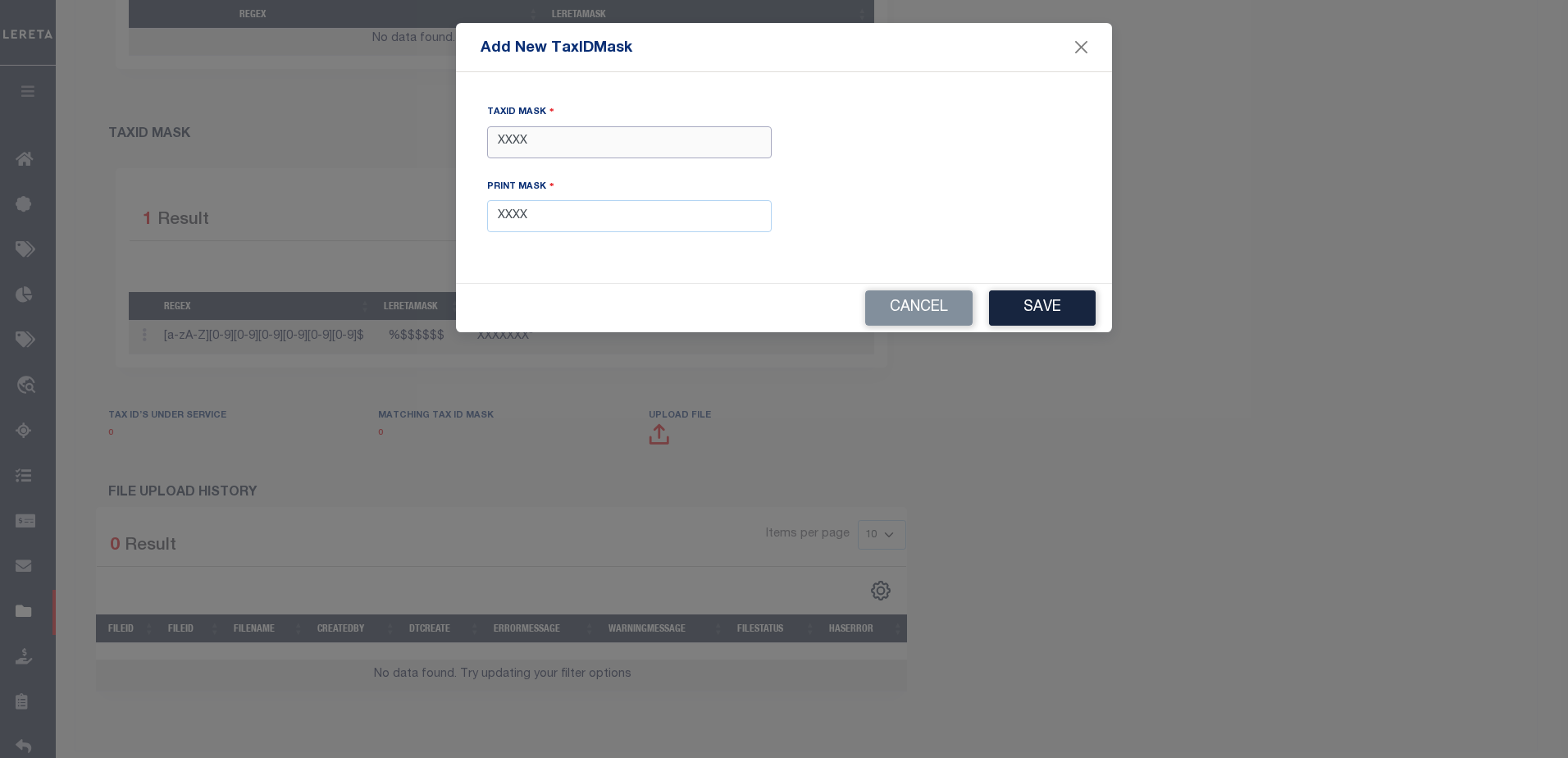
click at [536, 146] on input "XXXX" at bounding box center [630, 142] width 284 height 32
type input "XXXX"
click at [564, 210] on input "XXXX" at bounding box center [630, 216] width 284 height 32
type input "XXXX"
click at [1001, 297] on button "Save" at bounding box center [1041, 308] width 107 height 36
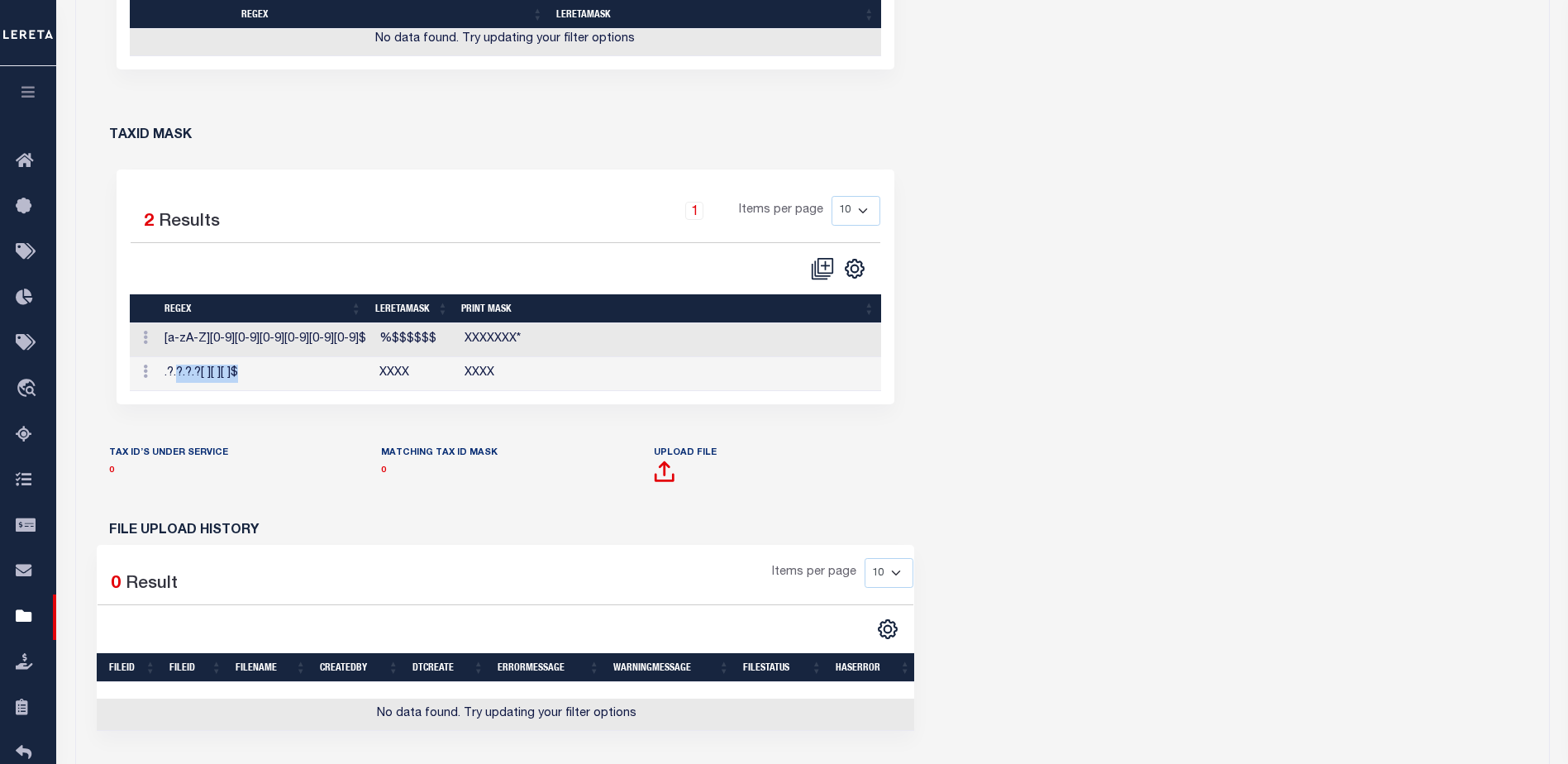
drag, startPoint x: 180, startPoint y: 372, endPoint x: 260, endPoint y: 372, distance: 80.0
click at [260, 372] on td ".?.?.?.?[ ][ ][ ]$" at bounding box center [265, 374] width 215 height 34
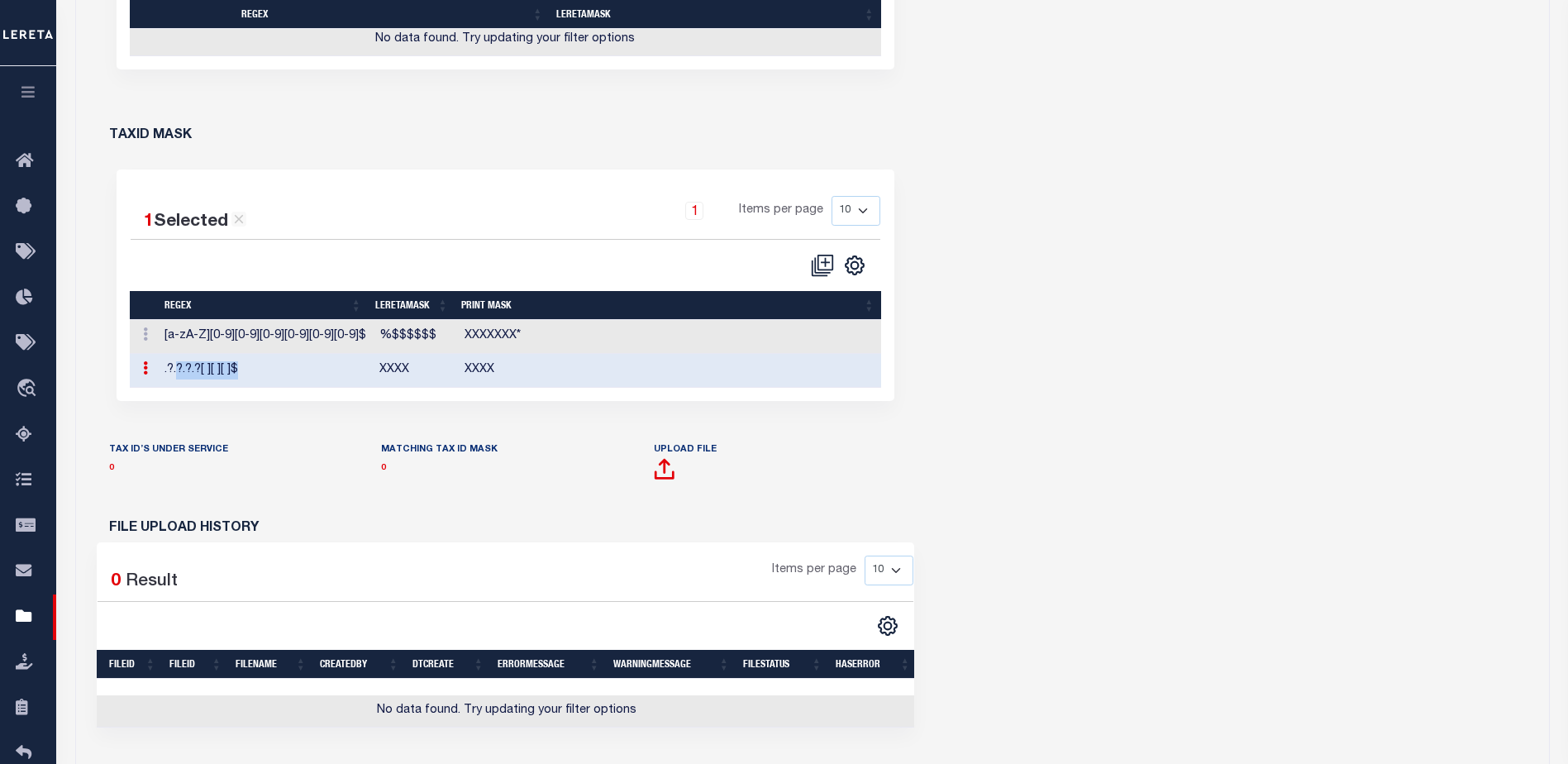
drag, startPoint x: 261, startPoint y: 372, endPoint x: 278, endPoint y: 376, distance: 17.5
click at [283, 371] on td ".?.?.?.?[ ][ ][ ]$" at bounding box center [265, 370] width 215 height 34
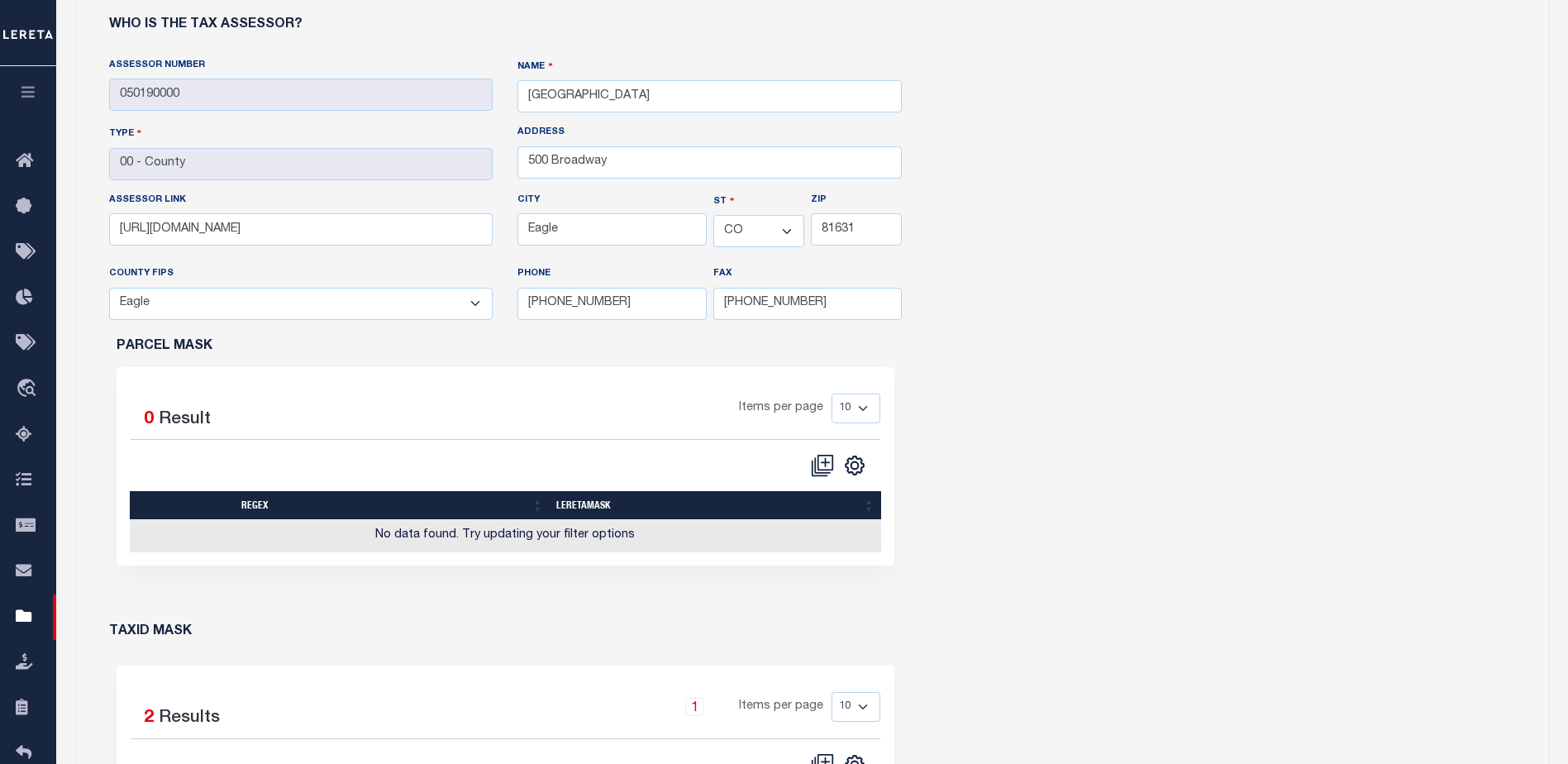
scroll to position [165, 0]
